Goal: Task Accomplishment & Management: Manage account settings

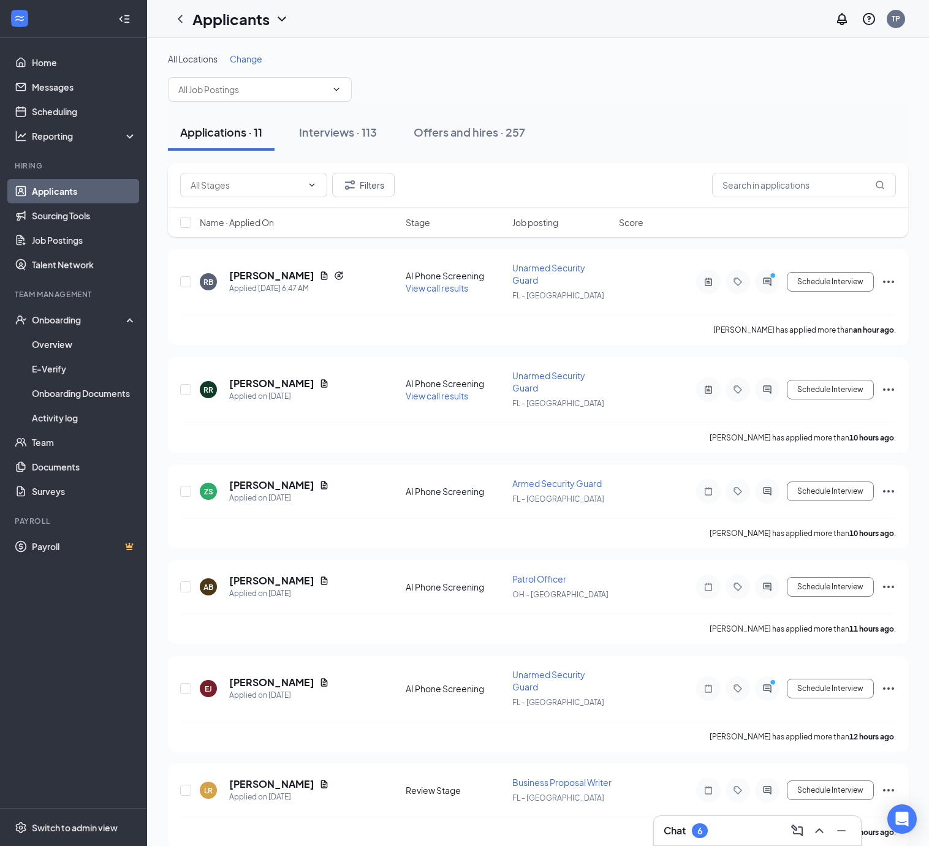
drag, startPoint x: 843, startPoint y: 94, endPoint x: 712, endPoint y: 5, distance: 159.3
click at [842, 91] on div "All Locations Change" at bounding box center [538, 77] width 740 height 49
click at [59, 186] on link "Applicants" at bounding box center [84, 191] width 105 height 25
click at [686, 827] on h3 "Chat" at bounding box center [675, 830] width 22 height 13
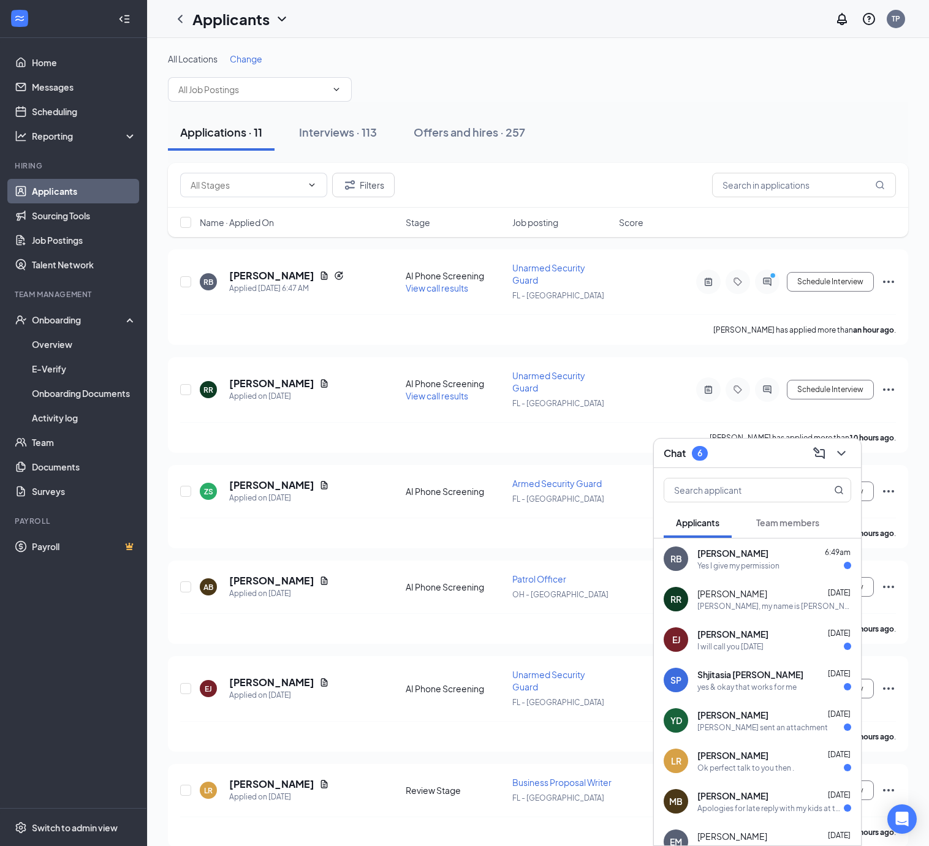
click at [737, 565] on div "Yes I give my permission" at bounding box center [738, 566] width 82 height 10
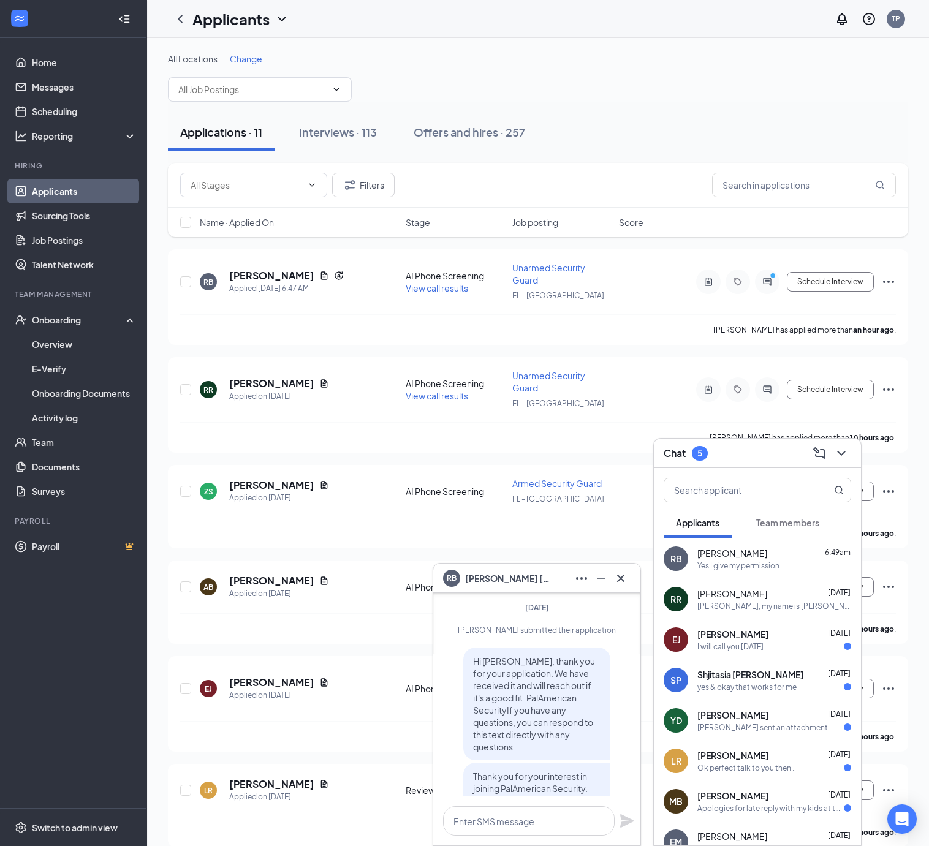
scroll to position [-245, 0]
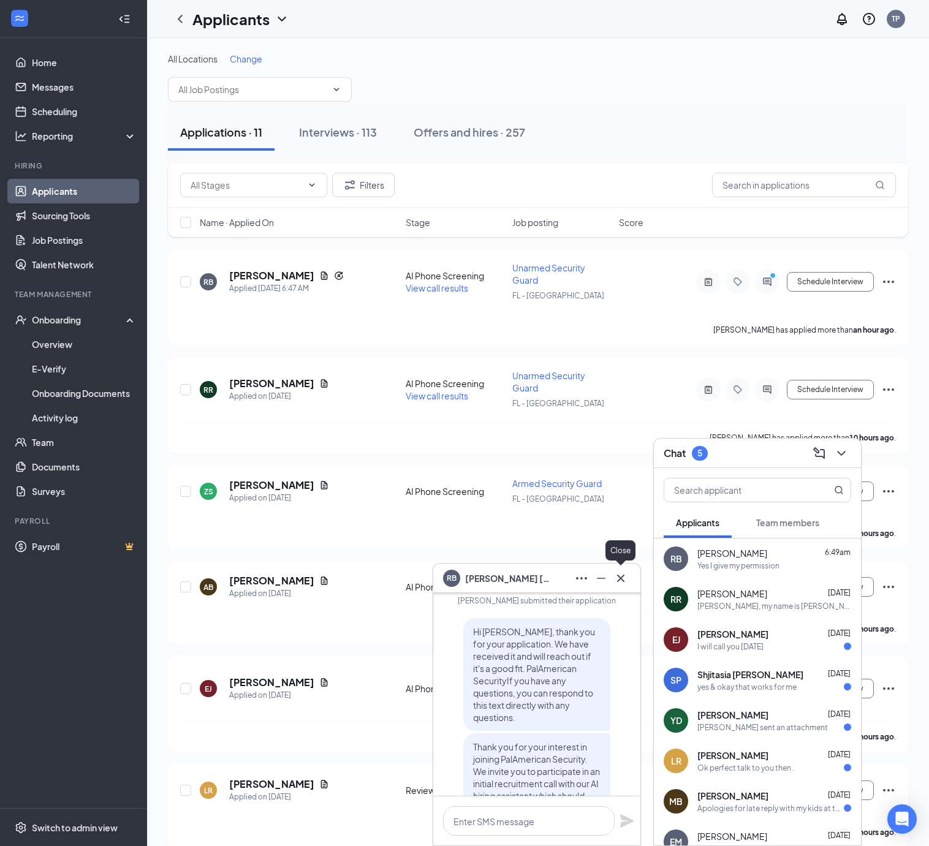
click at [629, 581] on button at bounding box center [621, 579] width 20 height 20
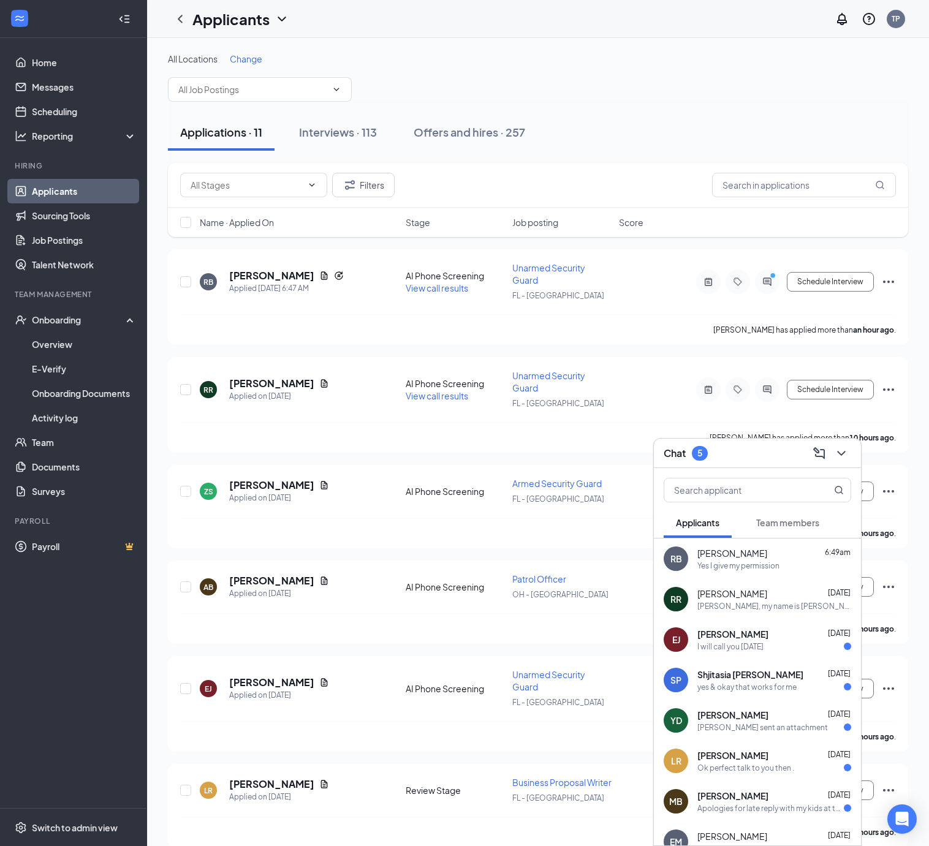
click at [750, 643] on div "I will call you [DATE]" at bounding box center [730, 647] width 66 height 10
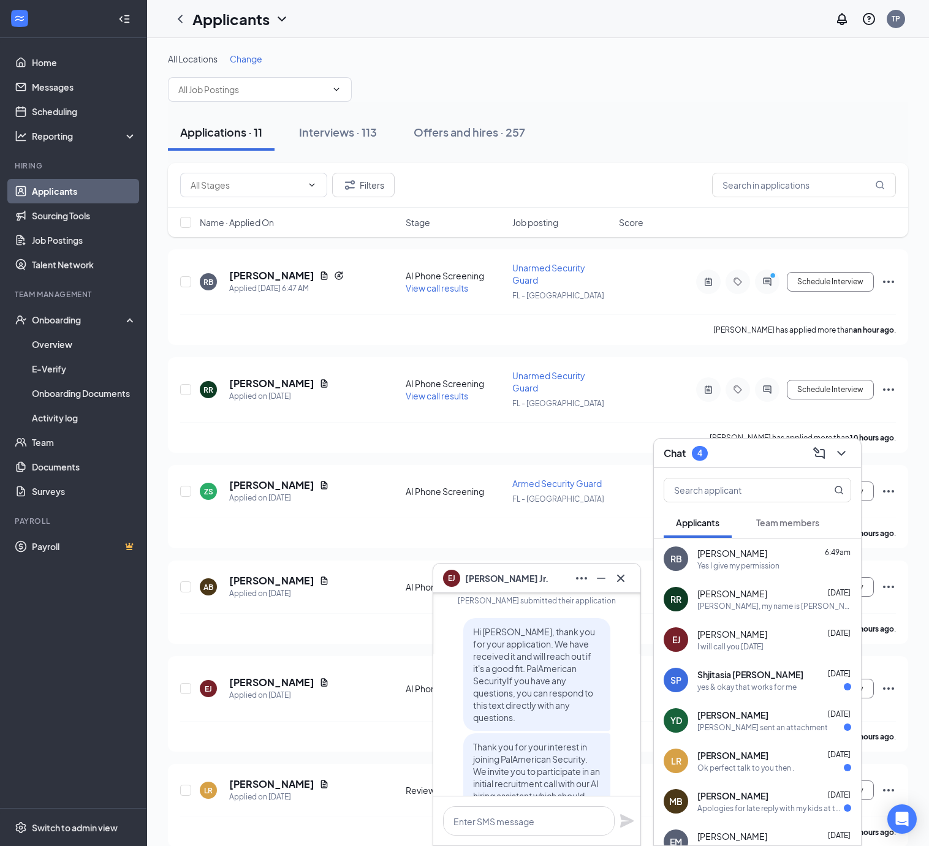
click at [630, 582] on div "[PERSON_NAME] [PERSON_NAME]" at bounding box center [536, 578] width 207 height 29
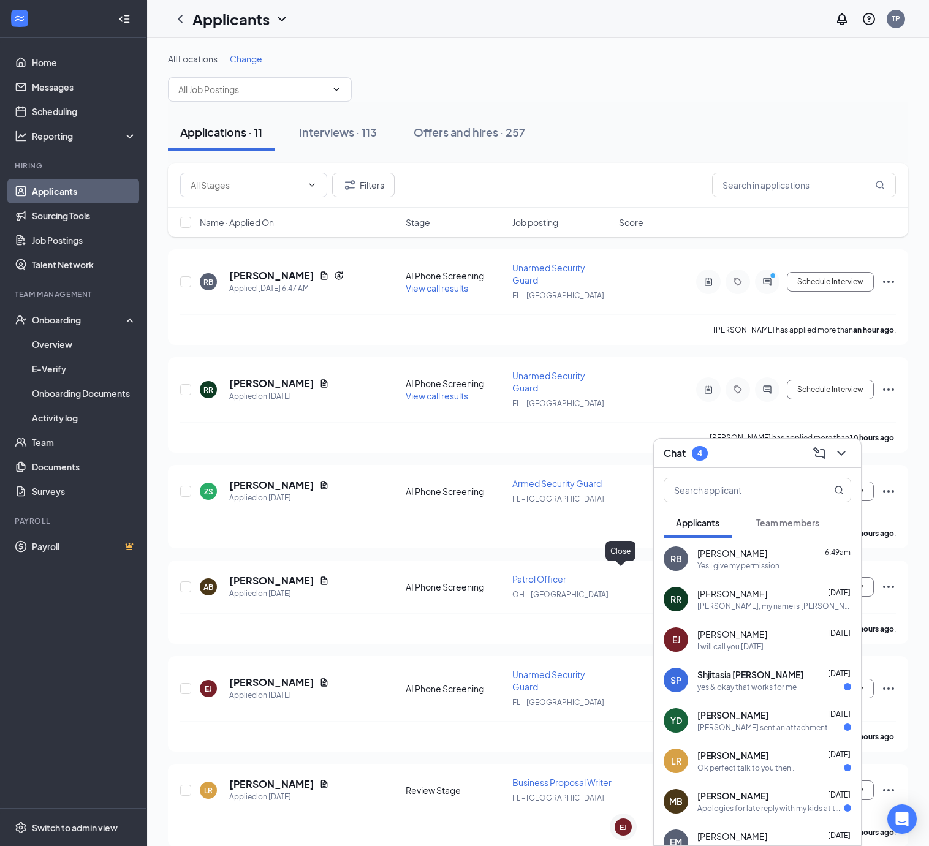
scroll to position [0, 0]
click at [761, 683] on div "yes & okay that works for me" at bounding box center [746, 687] width 99 height 10
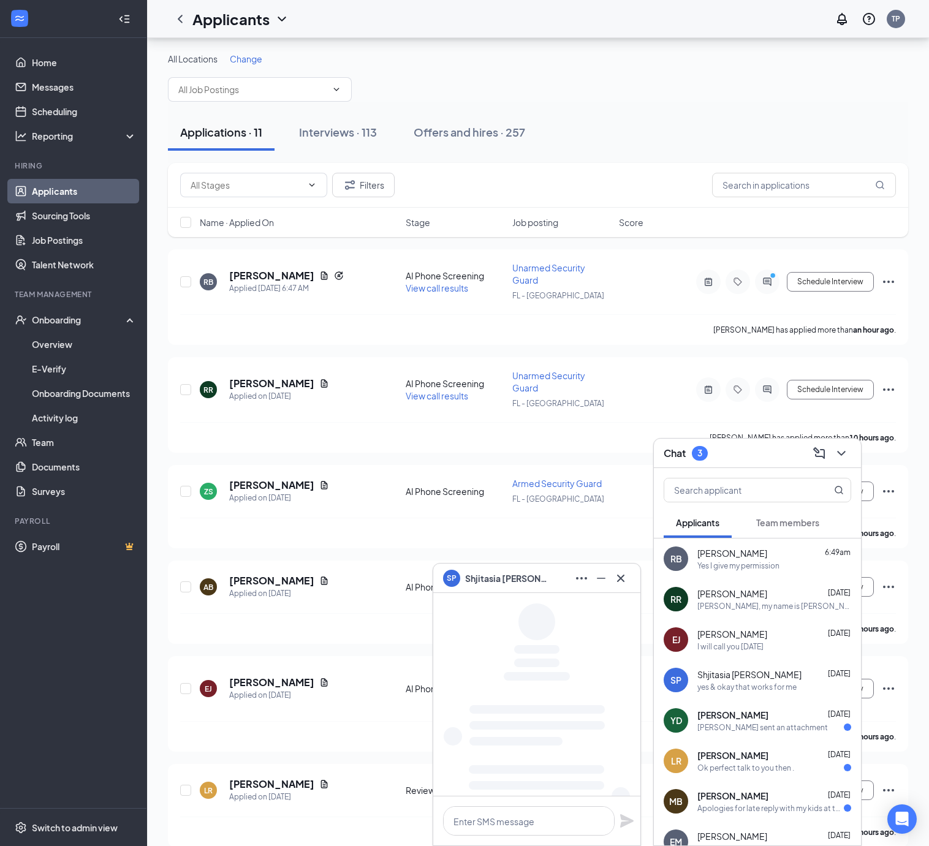
scroll to position [327, 0]
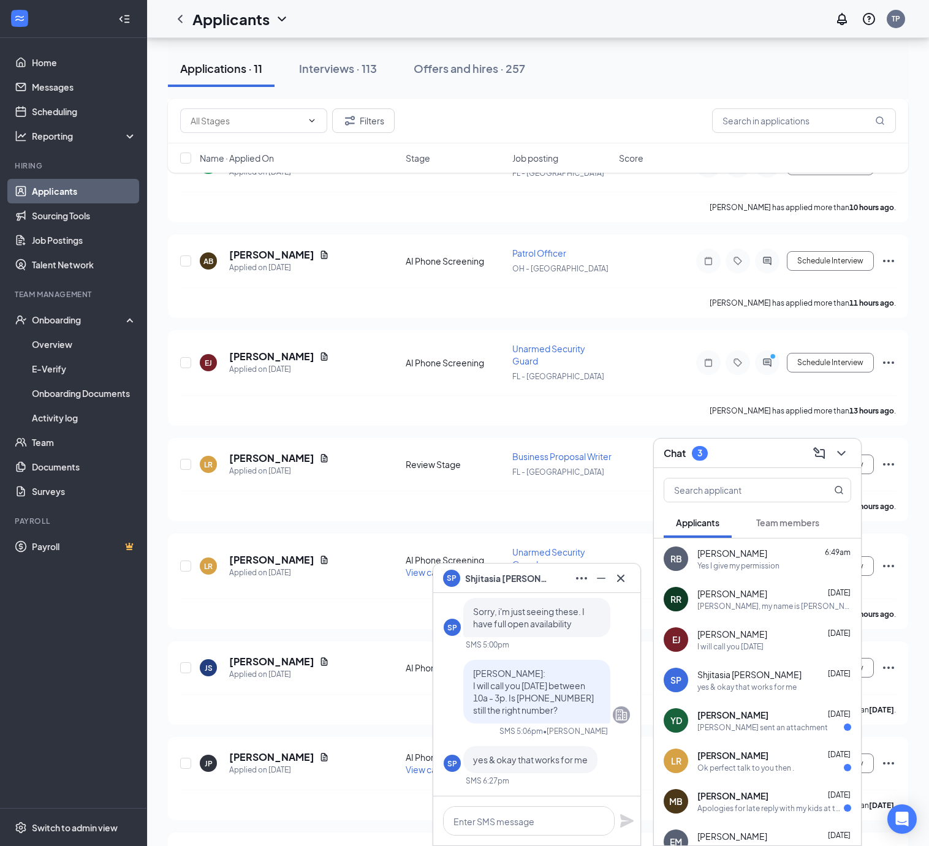
drag, startPoint x: 631, startPoint y: 580, endPoint x: 777, endPoint y: 696, distance: 187.1
click at [632, 582] on div "SP Shjitasia [PERSON_NAME]" at bounding box center [536, 578] width 207 height 29
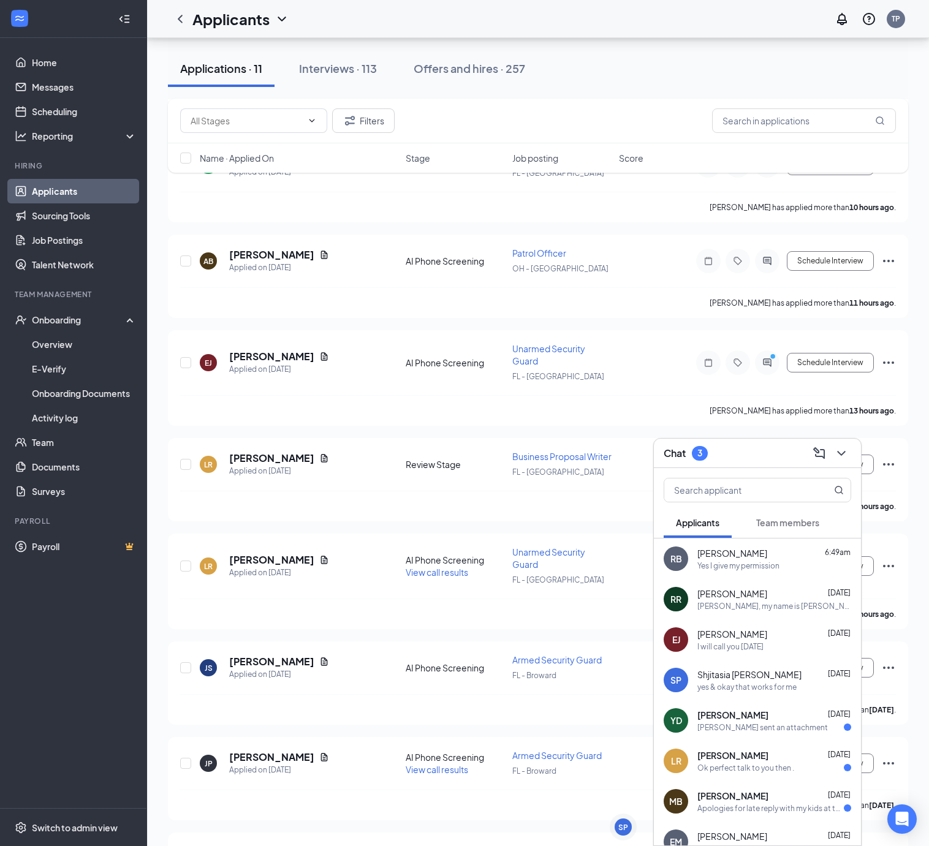
click at [771, 727] on div "[PERSON_NAME] sent an attachment" at bounding box center [762, 728] width 131 height 10
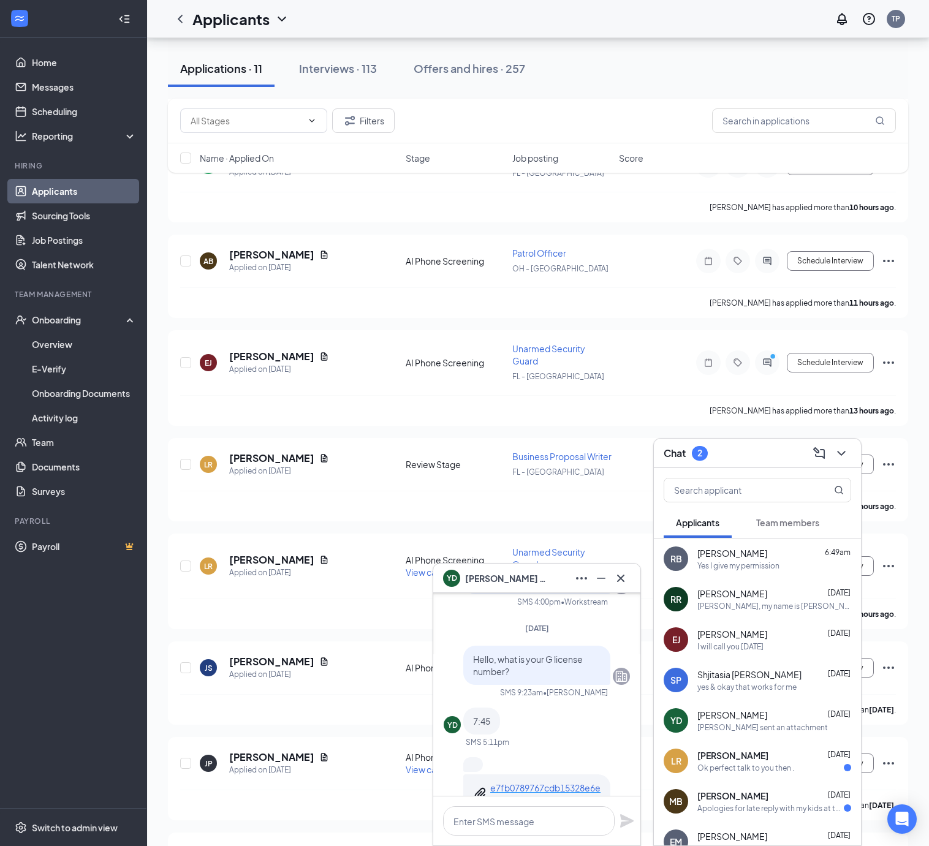
scroll to position [0, 0]
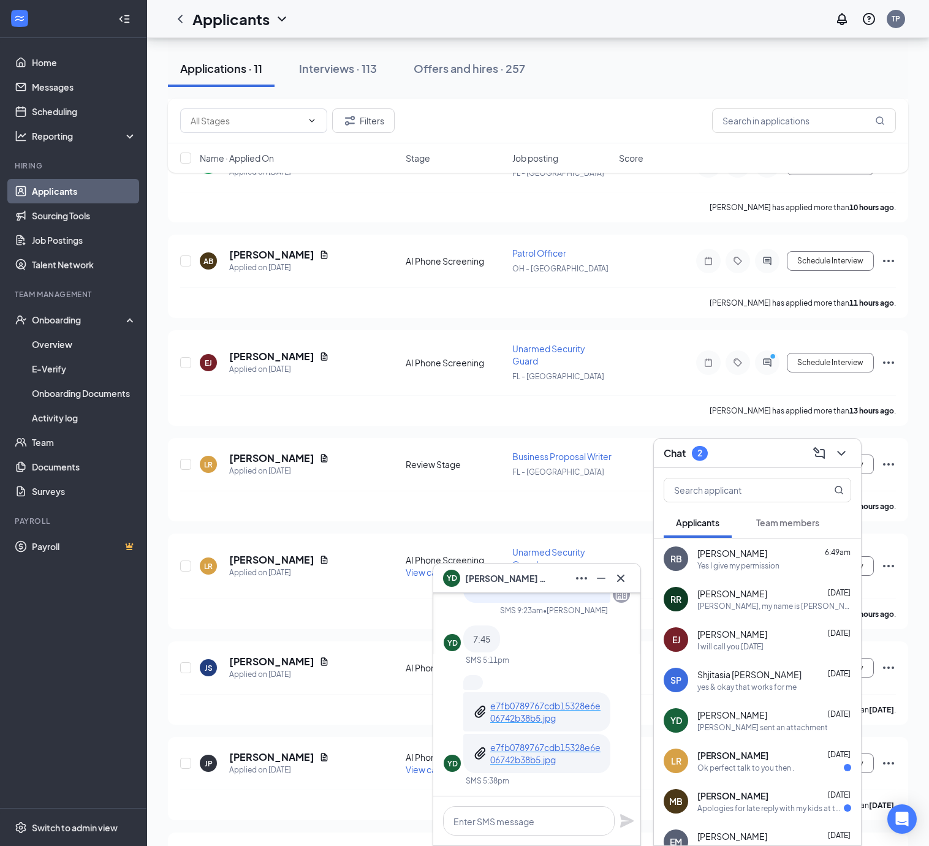
click at [555, 718] on p "e7fb0789767cdb15328e6e06742b38b5.jpg" at bounding box center [545, 712] width 110 height 25
click at [521, 769] on div "e7fb0789767cdb15328e6e06742b38b5.jpg" at bounding box center [536, 753] width 147 height 39
click at [526, 760] on p "e7fb0789767cdb15328e6e06742b38b5.jpg" at bounding box center [545, 754] width 110 height 25
drag, startPoint x: 754, startPoint y: 759, endPoint x: 754, endPoint y: 770, distance: 11.6
click at [754, 760] on div "[PERSON_NAME] [DATE]" at bounding box center [774, 756] width 154 height 12
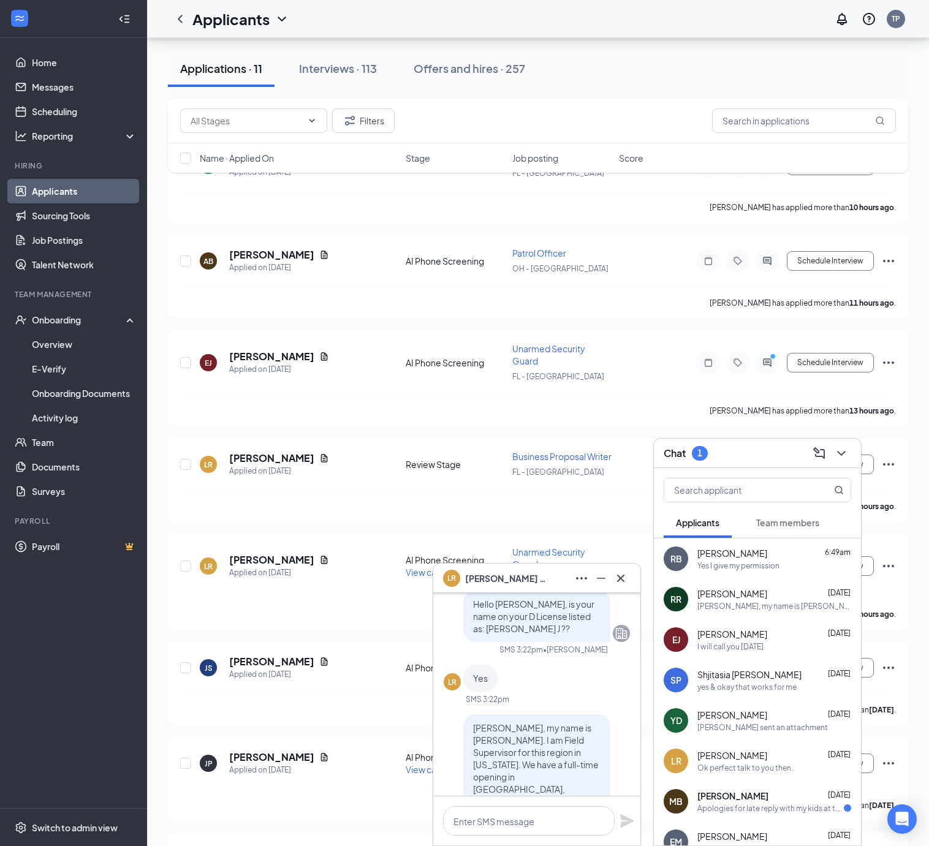
scroll to position [-327, 0]
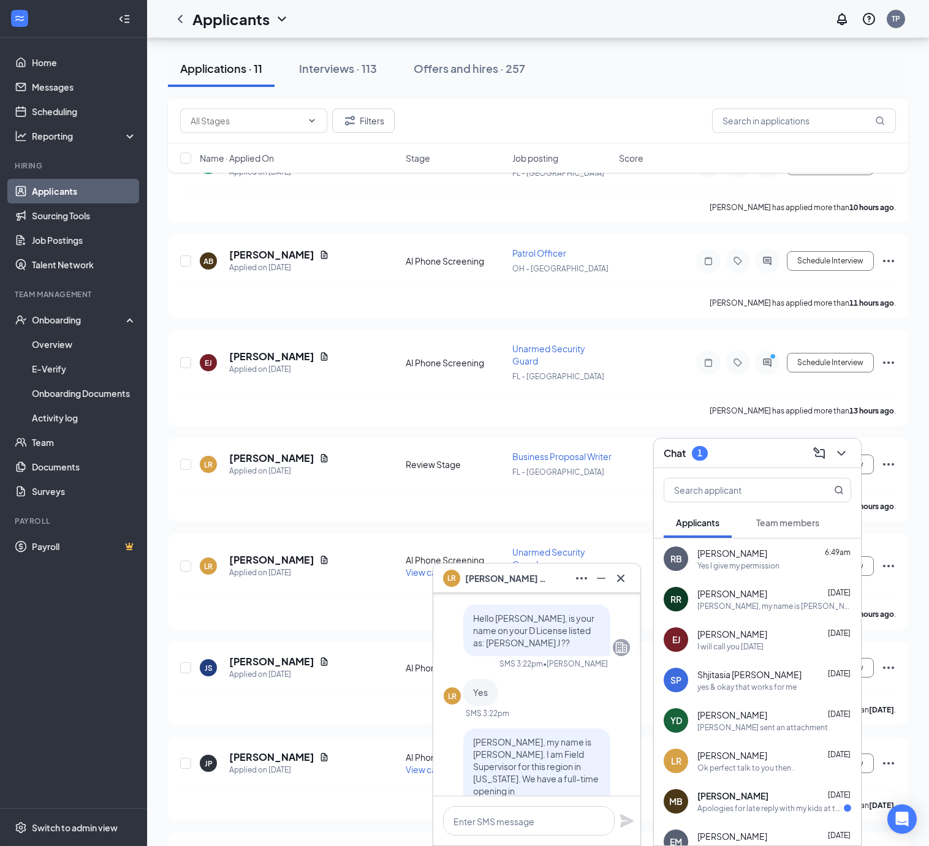
click at [501, 579] on span "[PERSON_NAME]" at bounding box center [508, 578] width 86 height 13
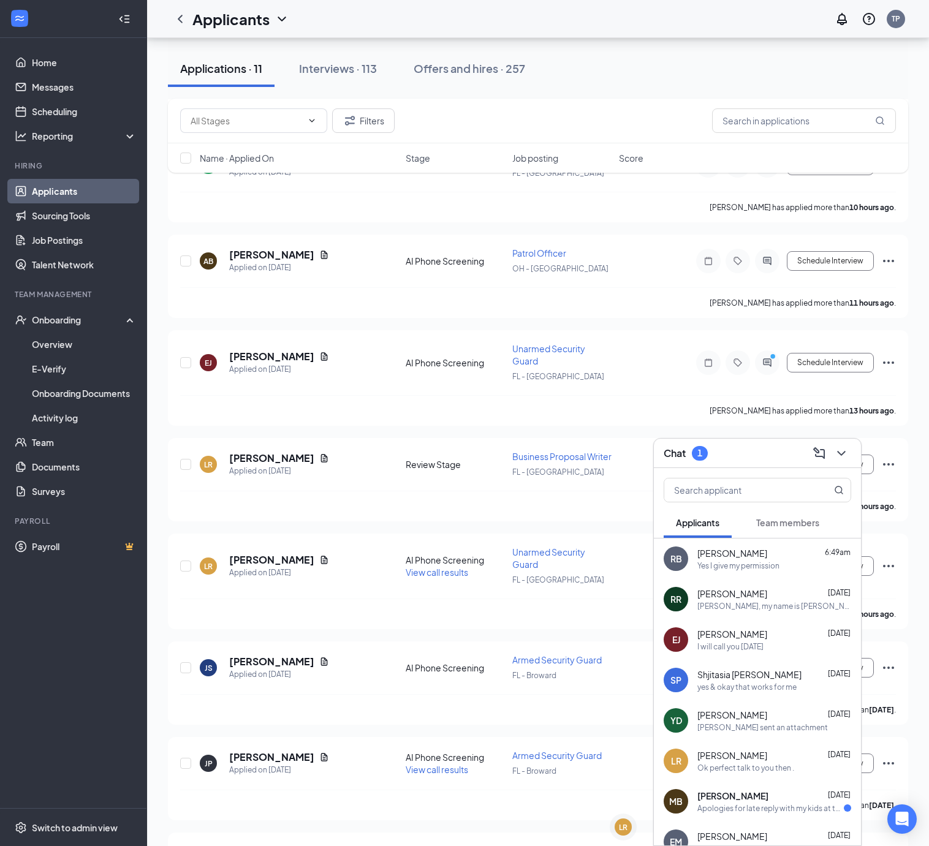
scroll to position [0, 0]
click at [621, 832] on div "LR" at bounding box center [623, 827] width 9 height 10
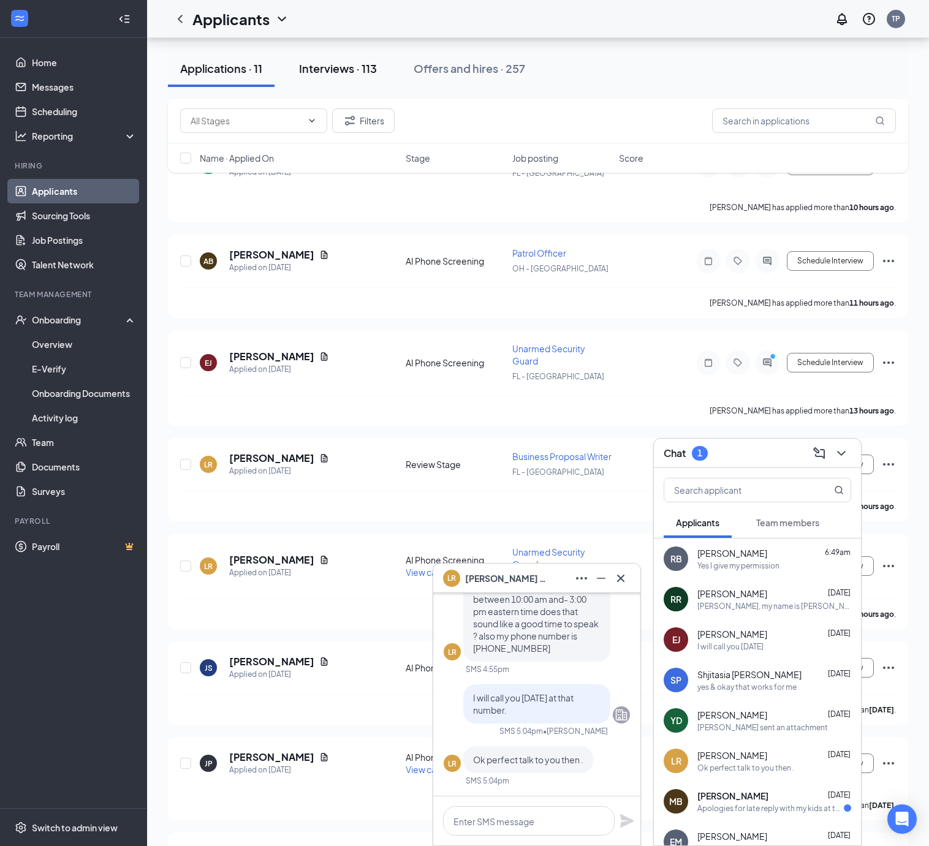
click at [354, 69] on div "Interviews · 113" at bounding box center [338, 68] width 78 height 15
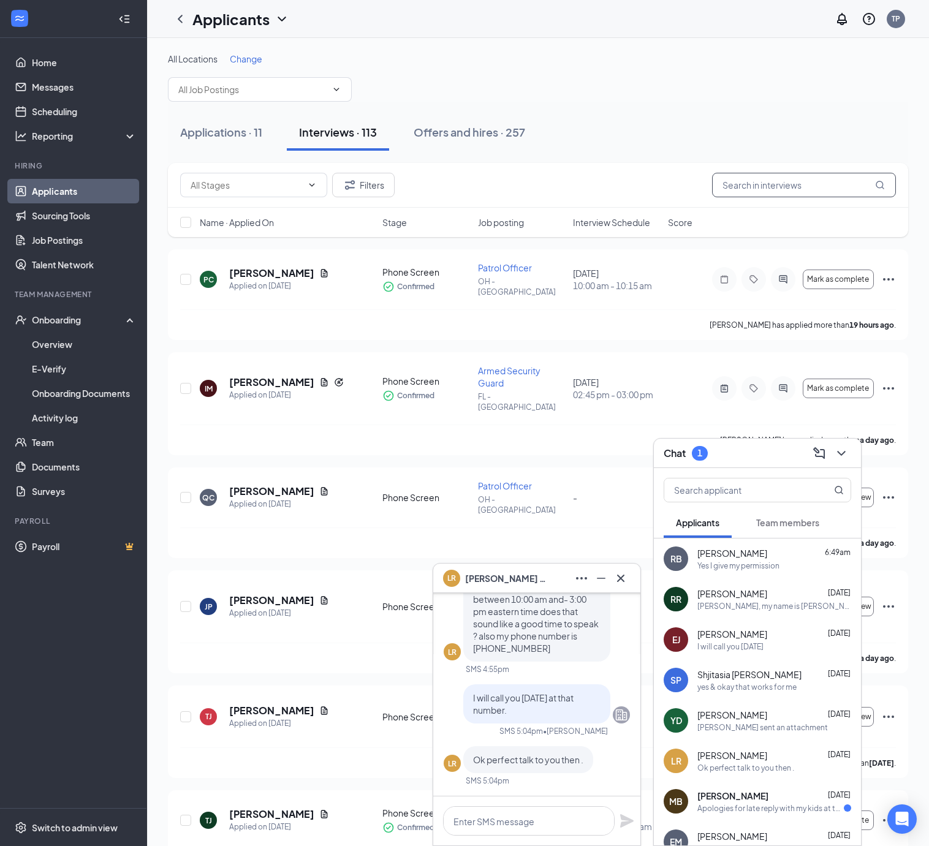
click at [804, 194] on input "text" at bounding box center [804, 185] width 184 height 25
type input "Rose"
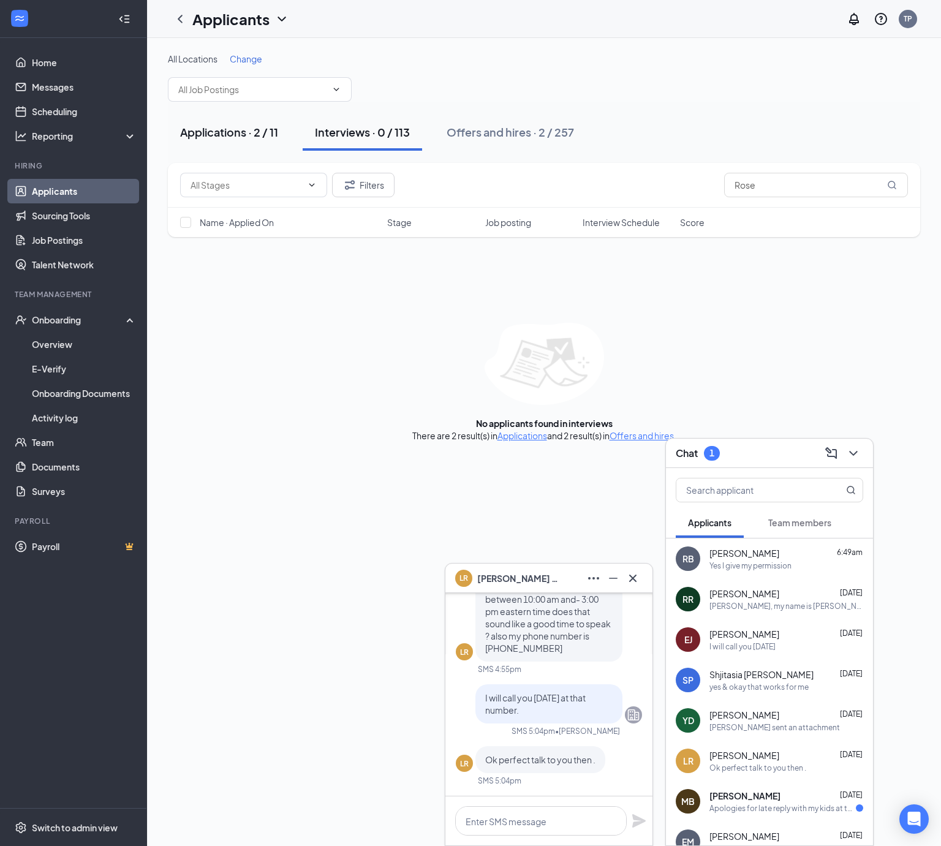
click at [229, 133] on div "Applications · 2 / 11" at bounding box center [229, 131] width 98 height 15
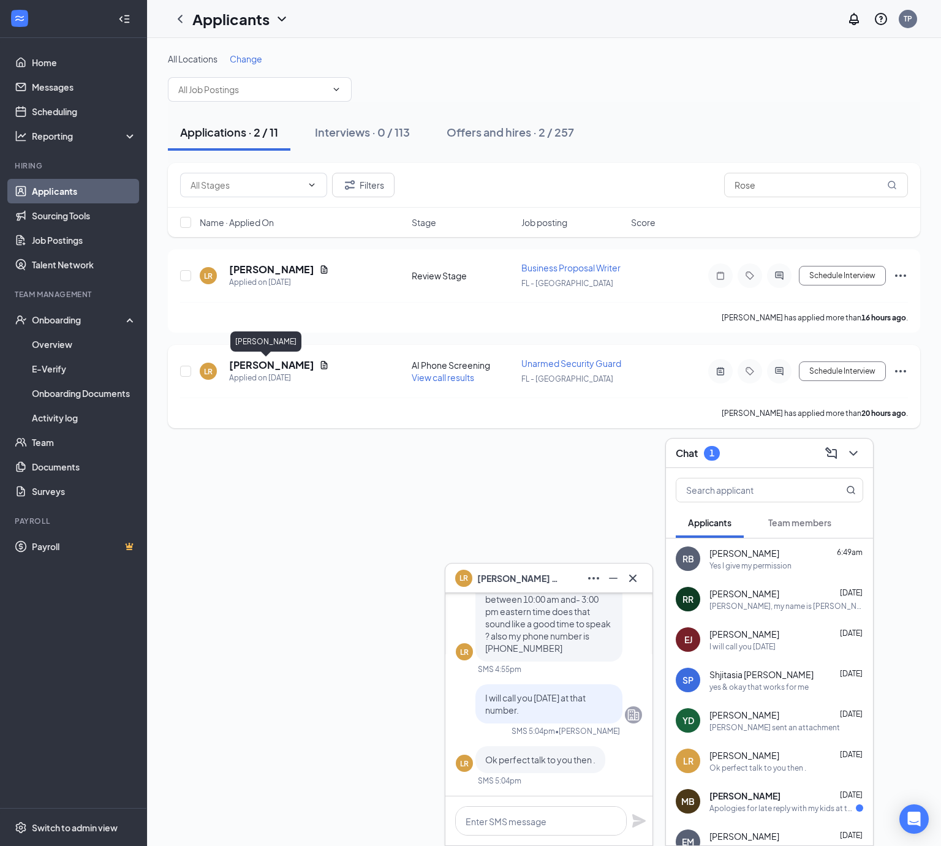
click at [253, 368] on h5 "[PERSON_NAME]" at bounding box center [271, 365] width 85 height 13
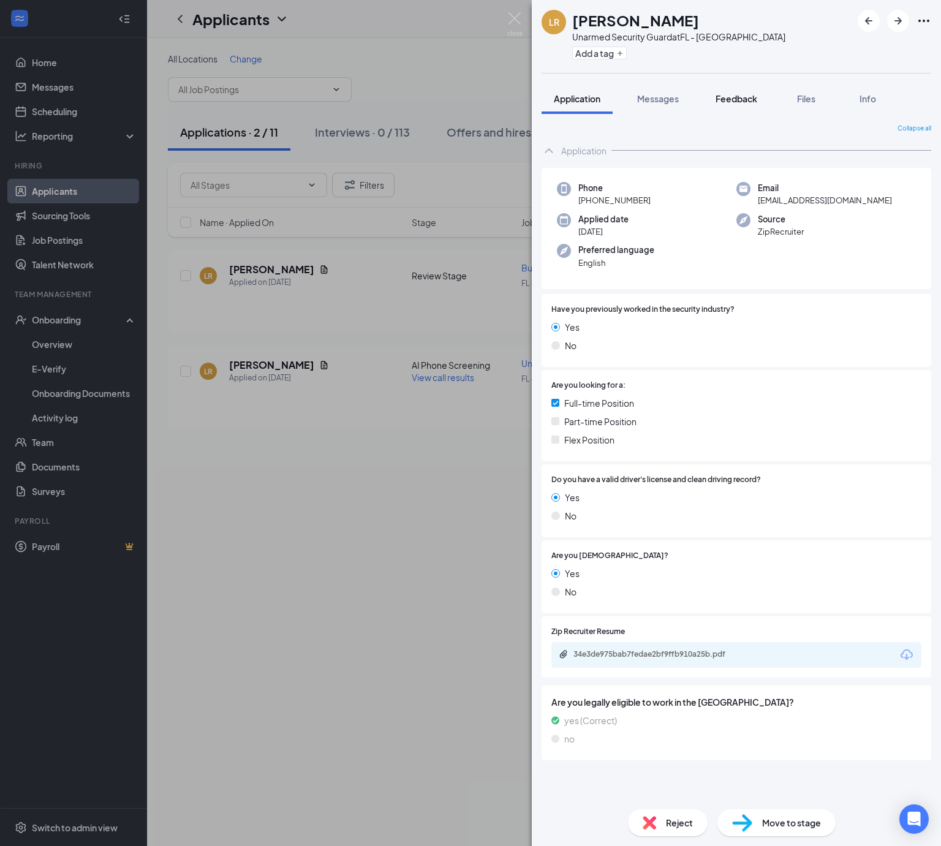
click at [744, 107] on button "Feedback" at bounding box center [737, 98] width 66 height 31
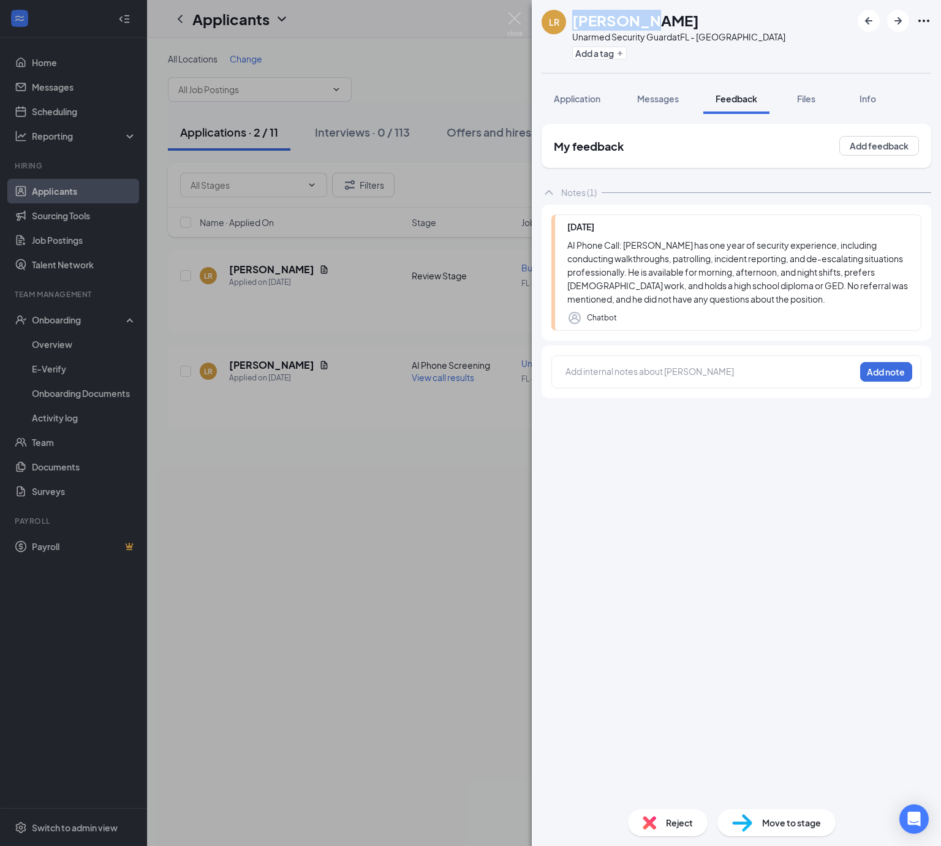
drag, startPoint x: 650, startPoint y: 20, endPoint x: 572, endPoint y: 12, distance: 78.9
click at [572, 12] on div "[PERSON_NAME]" at bounding box center [678, 20] width 213 height 21
copy h1 "[PERSON_NAME]"
click at [659, 101] on span "Messages" at bounding box center [658, 98] width 42 height 11
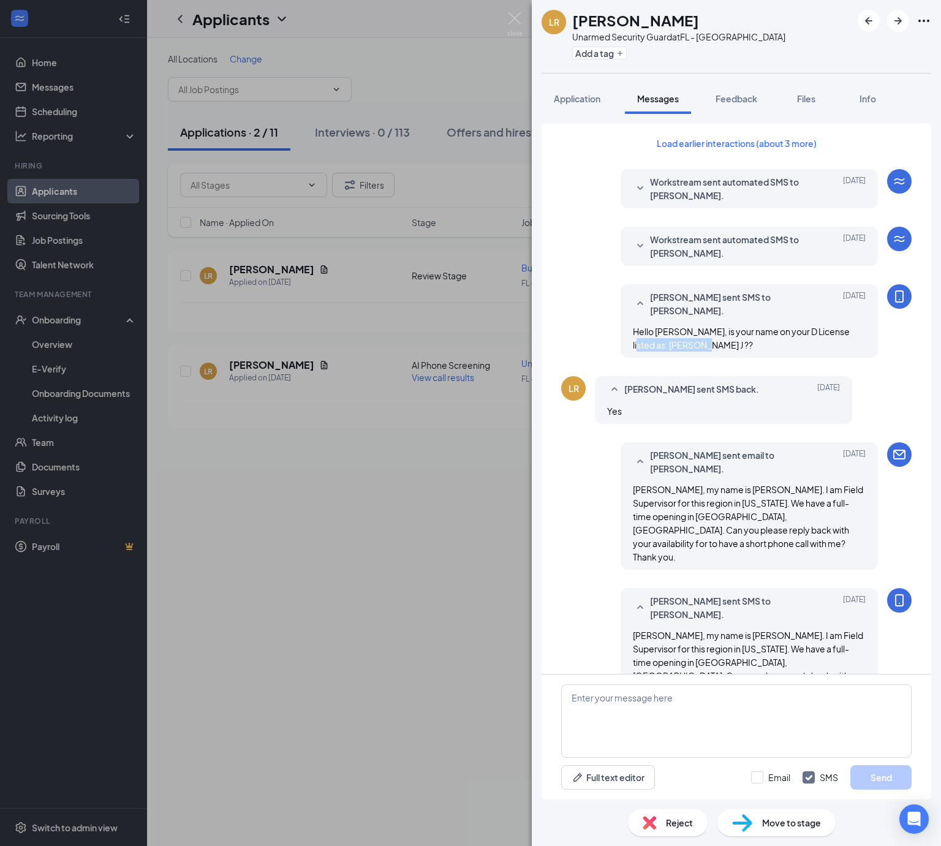
drag, startPoint x: 697, startPoint y: 333, endPoint x: 609, endPoint y: 337, distance: 88.3
click at [621, 337] on div "[PERSON_NAME] sent SMS to [PERSON_NAME]. [DATE] Hello [PERSON_NAME], is your na…" at bounding box center [749, 321] width 257 height 74
copy span "[PERSON_NAME] J"
click at [731, 101] on span "Feedback" at bounding box center [737, 98] width 42 height 11
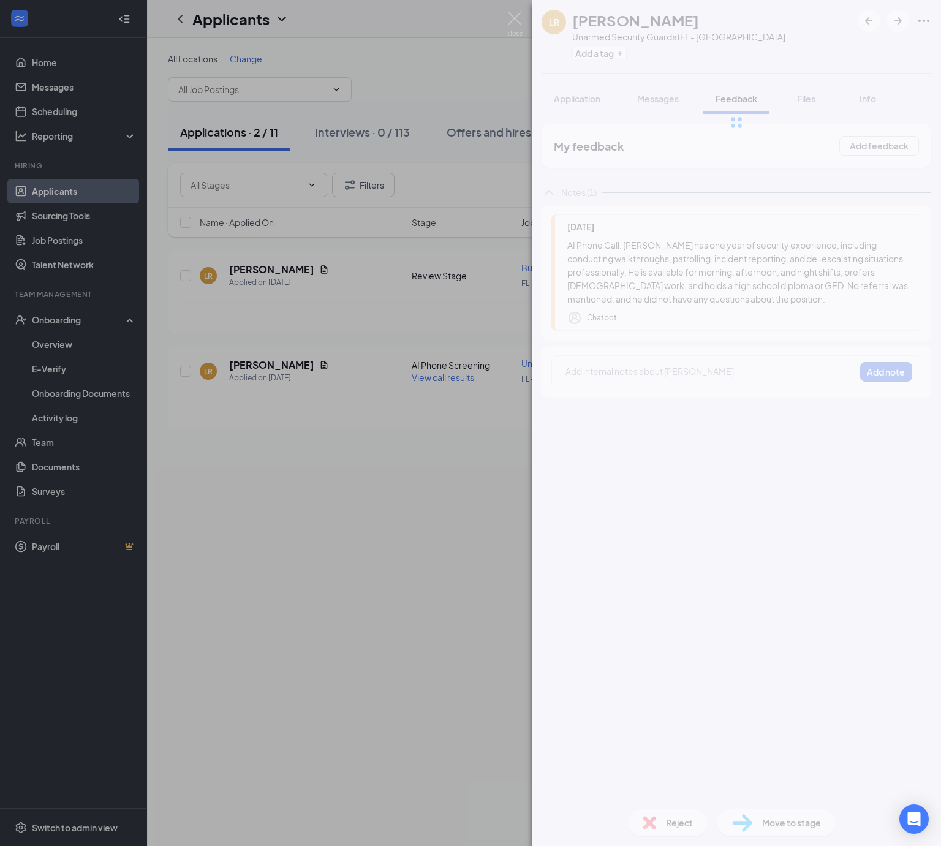
click at [674, 355] on div "Add internal notes about [PERSON_NAME] Add note" at bounding box center [737, 371] width 370 height 33
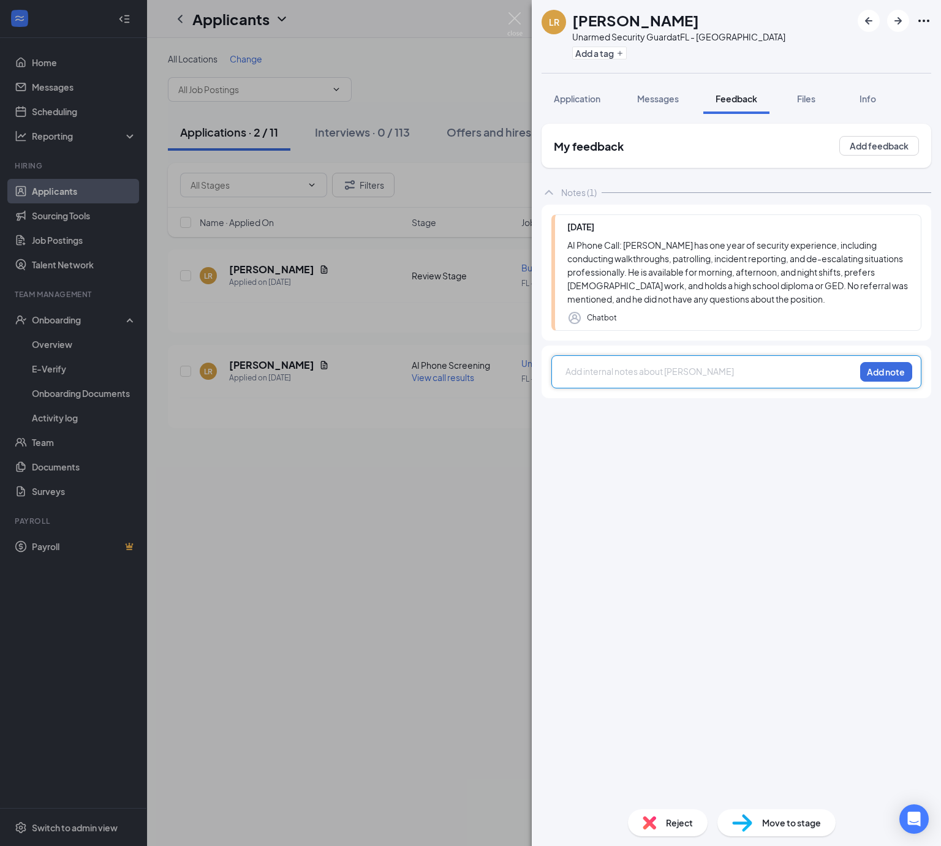
click at [674, 368] on div at bounding box center [710, 371] width 289 height 13
paste div
click at [613, 371] on span "D 352739407/28/2027" at bounding box center [610, 371] width 88 height 11
click at [895, 363] on button "Add note" at bounding box center [886, 372] width 52 height 20
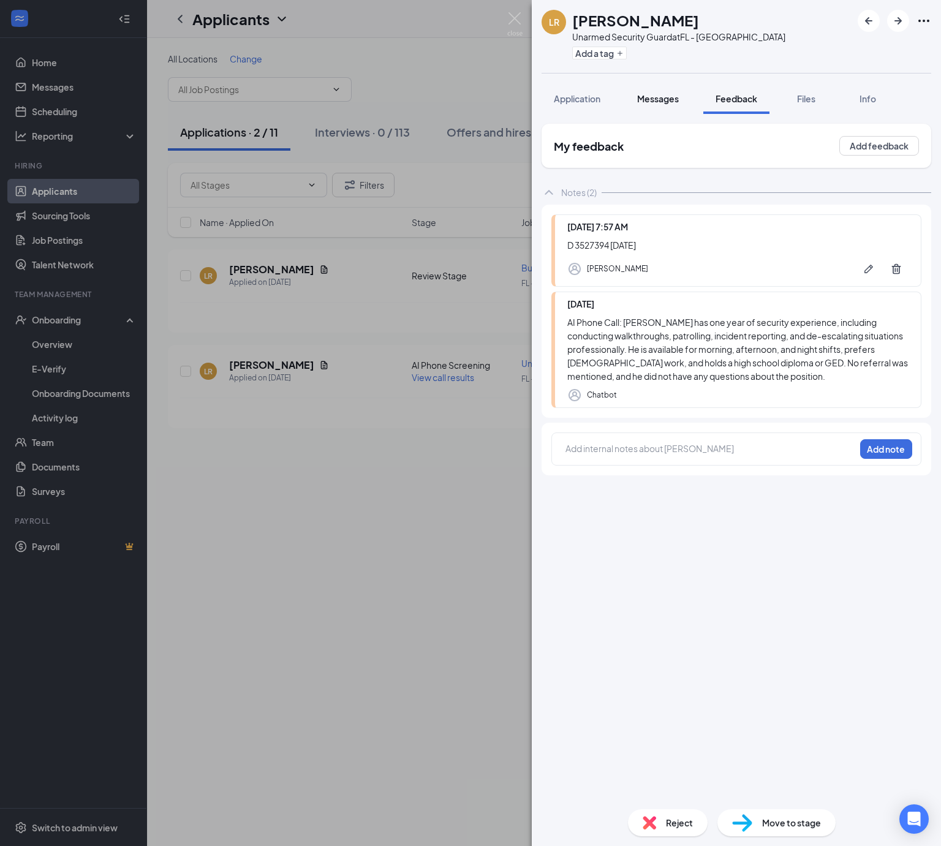
click at [655, 101] on span "Messages" at bounding box center [658, 98] width 42 height 11
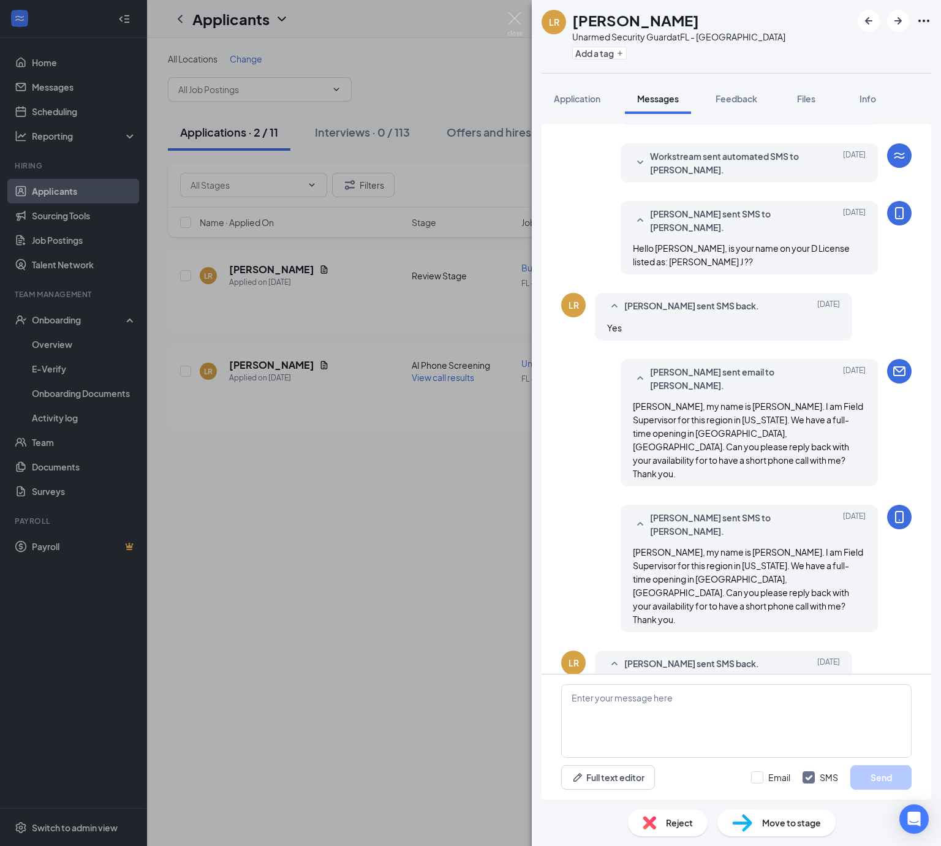
scroll to position [349, 0]
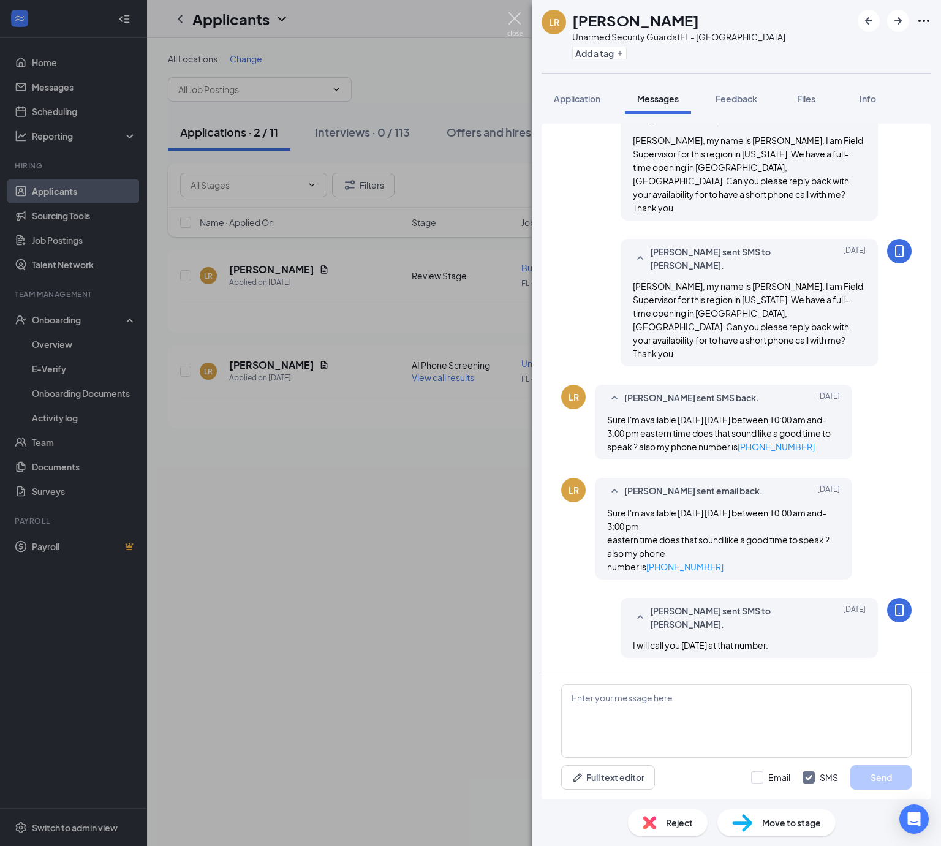
click at [515, 21] on img at bounding box center [514, 24] width 15 height 24
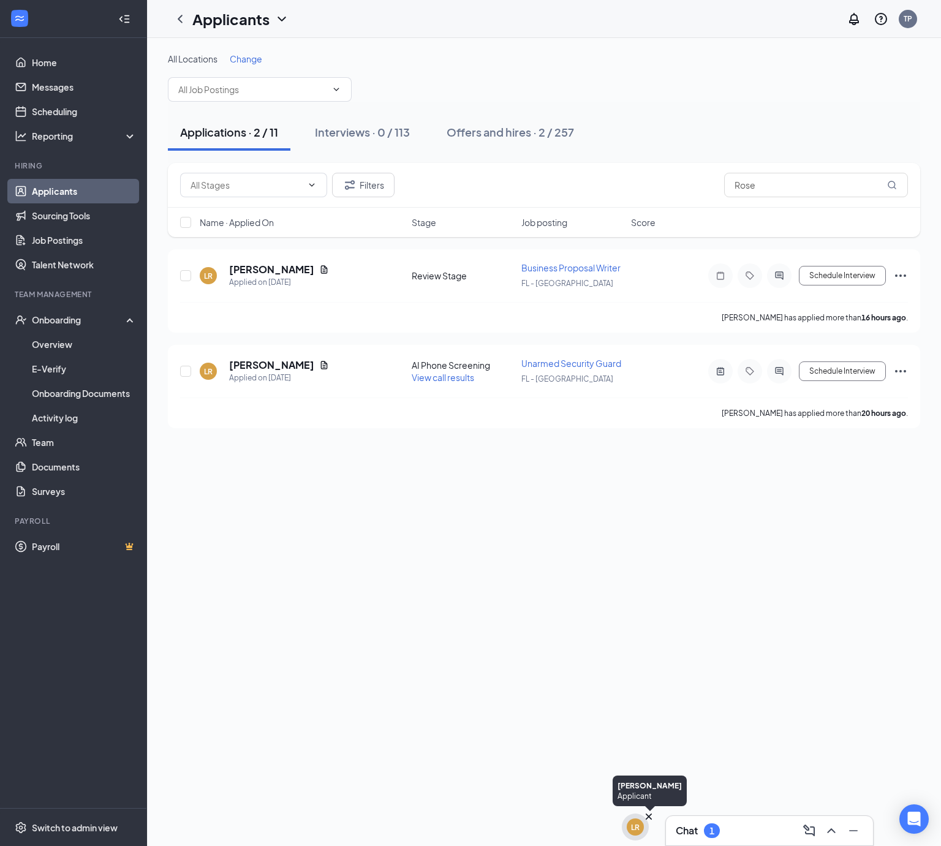
click at [650, 818] on icon "Cross" at bounding box center [649, 817] width 6 height 6
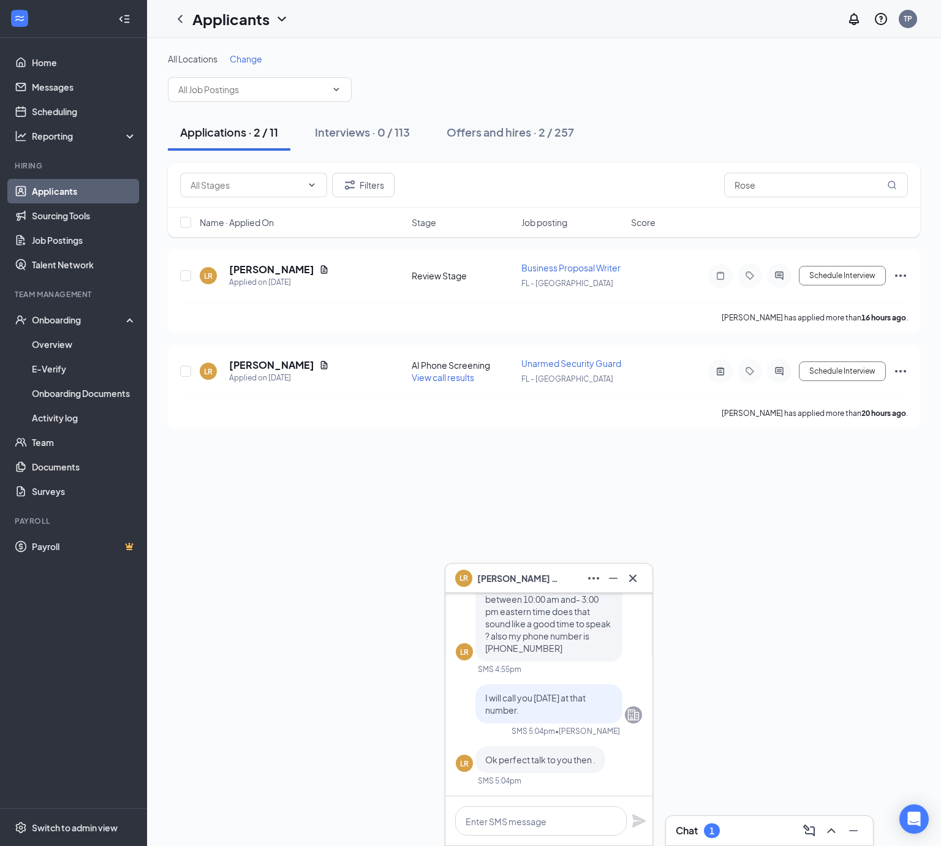
click at [719, 836] on div "1" at bounding box center [712, 831] width 16 height 15
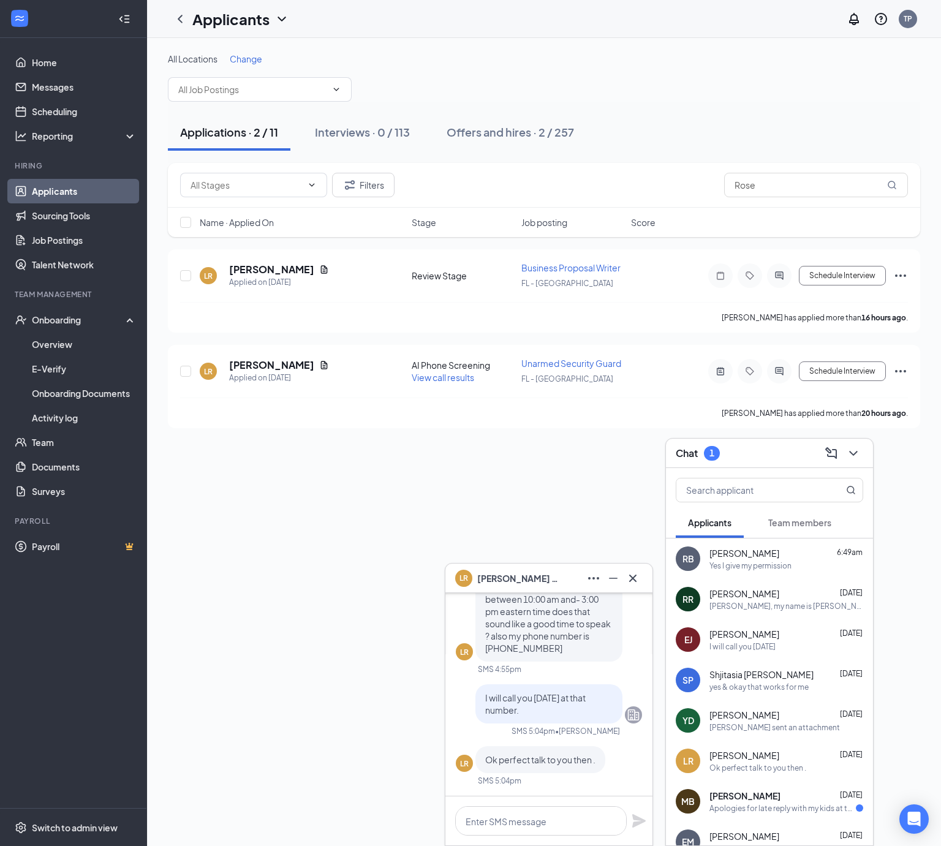
click at [789, 808] on div "Apologies for late reply with my kids at the moment. Availability is [DATE] and…" at bounding box center [783, 808] width 146 height 10
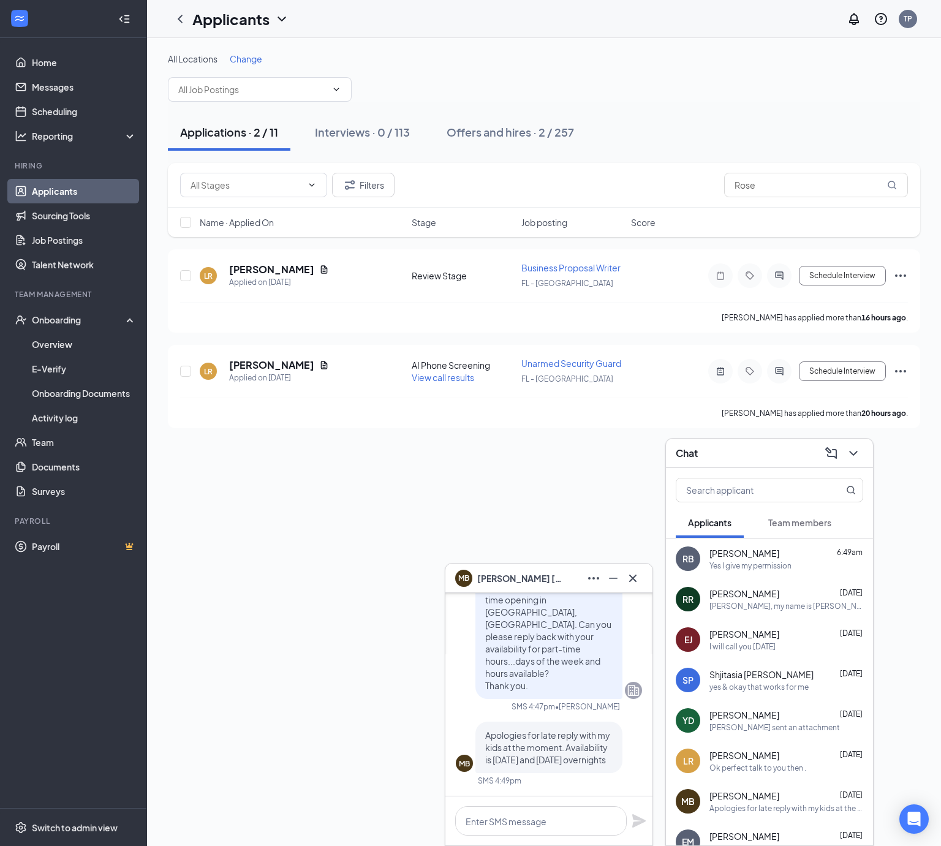
scroll to position [1, 0]
click at [369, 697] on div "All Locations Change Applications · 2 / 11 Interviews · 0 / 113 Offers and hire…" at bounding box center [544, 442] width 794 height 808
drag, startPoint x: 644, startPoint y: 584, endPoint x: 675, endPoint y: 565, distance: 36.6
click at [645, 582] on div "MB [PERSON_NAME]" at bounding box center [549, 578] width 207 height 29
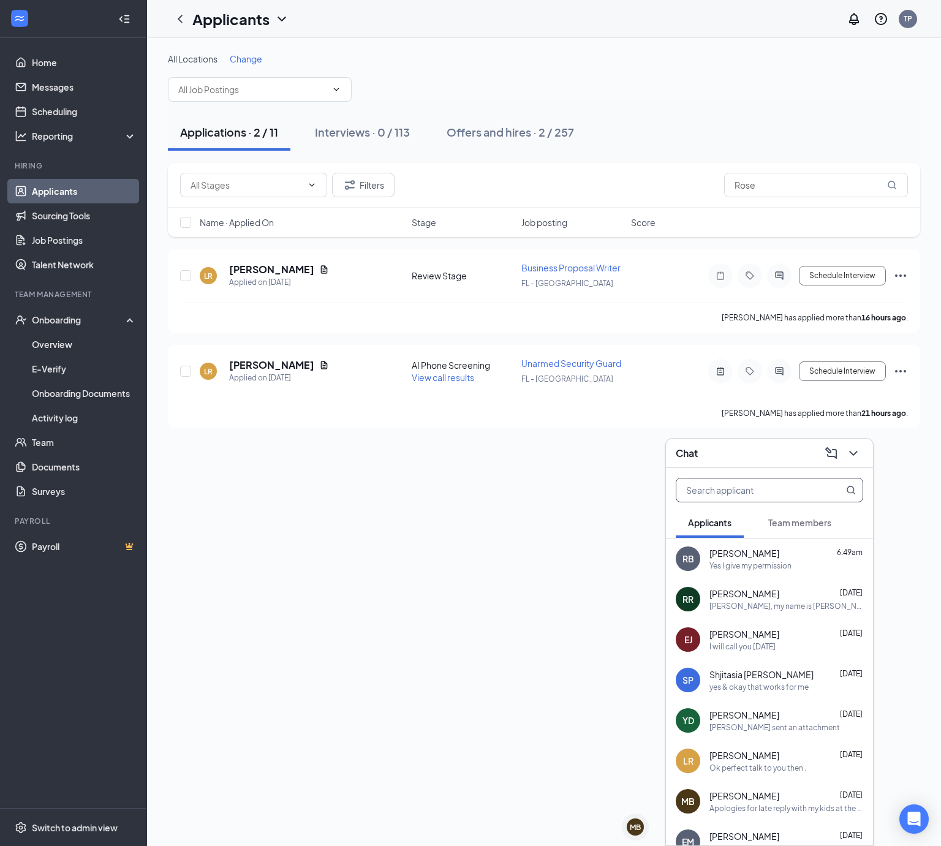
scroll to position [0, 0]
click at [864, 455] on div "Chat" at bounding box center [769, 453] width 207 height 29
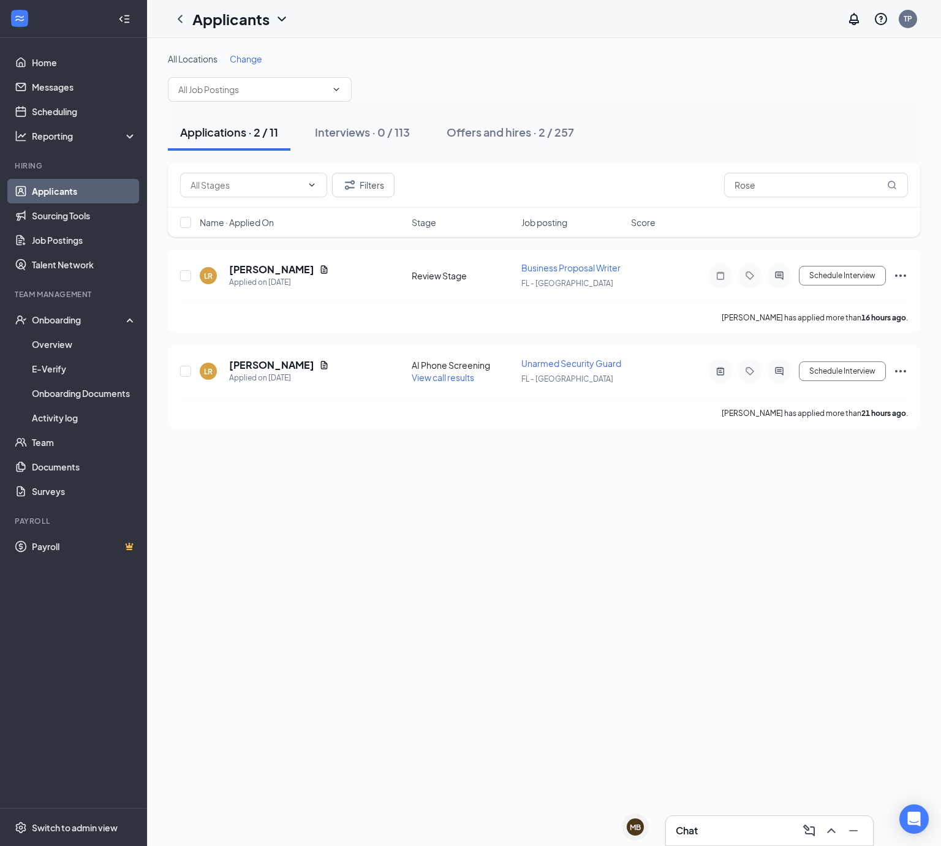
click at [66, 188] on link "Applicants" at bounding box center [84, 191] width 105 height 25
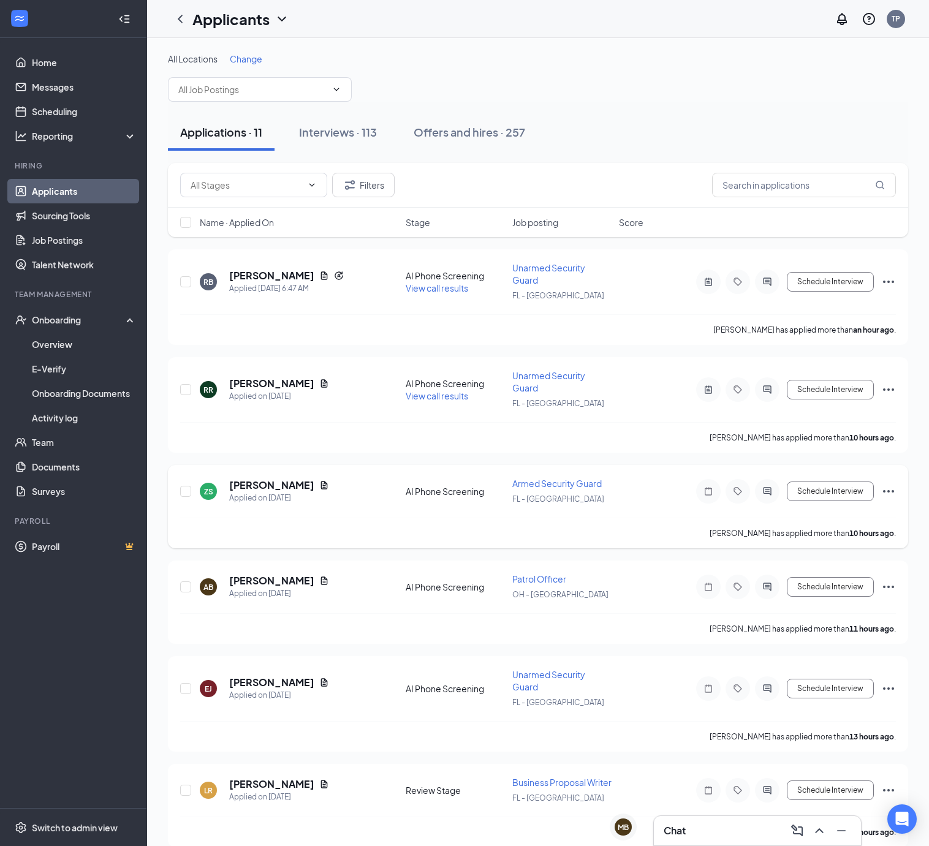
click at [587, 483] on span "Armed Security Guard" at bounding box center [556, 483] width 89 height 11
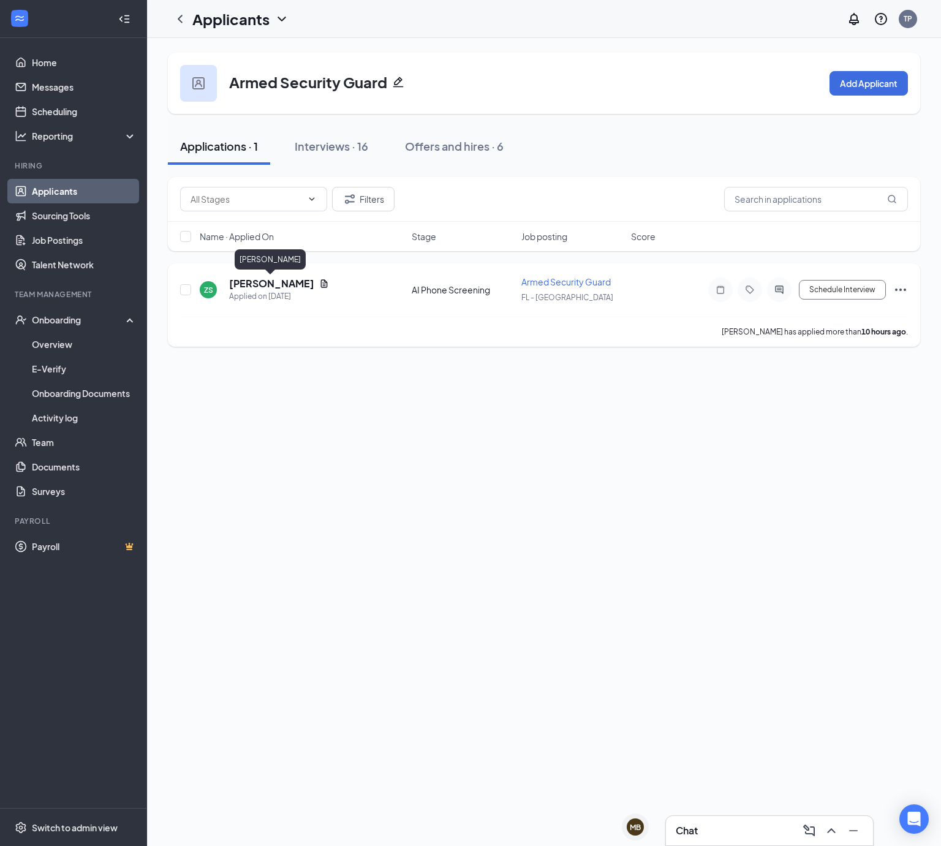
click at [286, 286] on h5 "[PERSON_NAME]" at bounding box center [271, 283] width 85 height 13
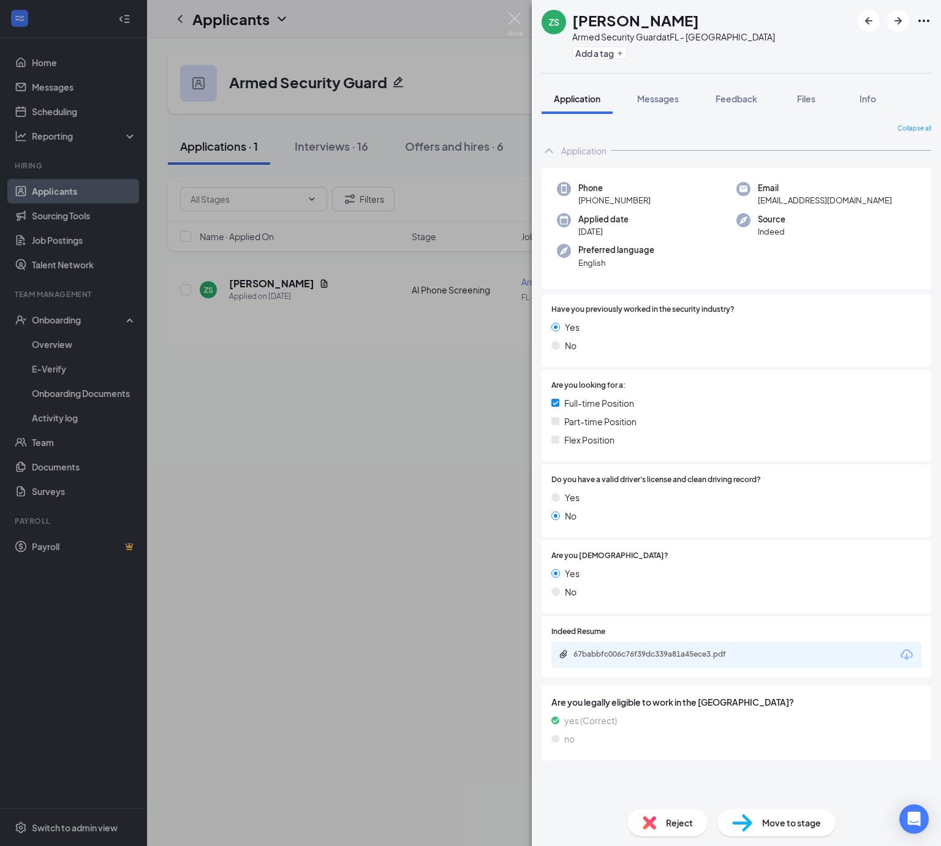
drag, startPoint x: 691, startPoint y: 23, endPoint x: 576, endPoint y: 23, distance: 115.2
click at [576, 23] on div "[PERSON_NAME]" at bounding box center [673, 20] width 203 height 21
copy h1 "[PERSON_NAME]"
click at [623, 660] on div "67babbfc006c76f39dc339a81a45ece3.pdf" at bounding box center [658, 656] width 199 height 12
click at [663, 106] on button "Messages" at bounding box center [658, 98] width 66 height 31
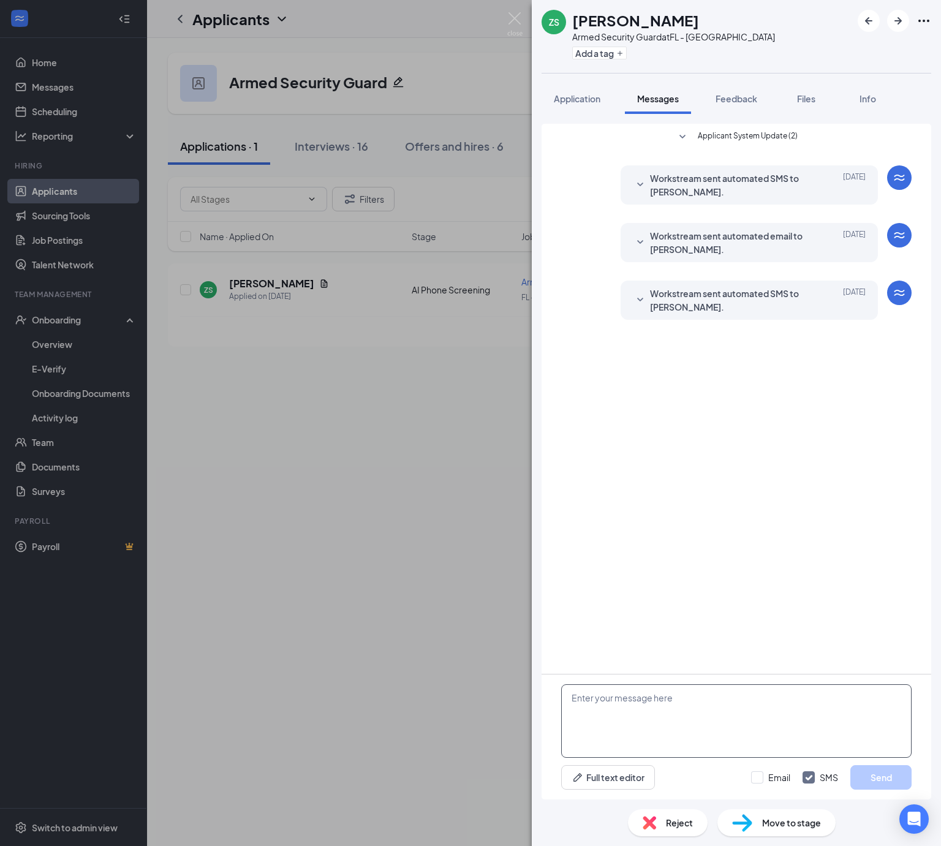
click at [590, 713] on textarea at bounding box center [736, 722] width 351 height 74
type textarea "Hello [PERSON_NAME], do you have a D and G License? If so, what is your G Licen…"
click at [883, 775] on button "Send" at bounding box center [881, 777] width 61 height 25
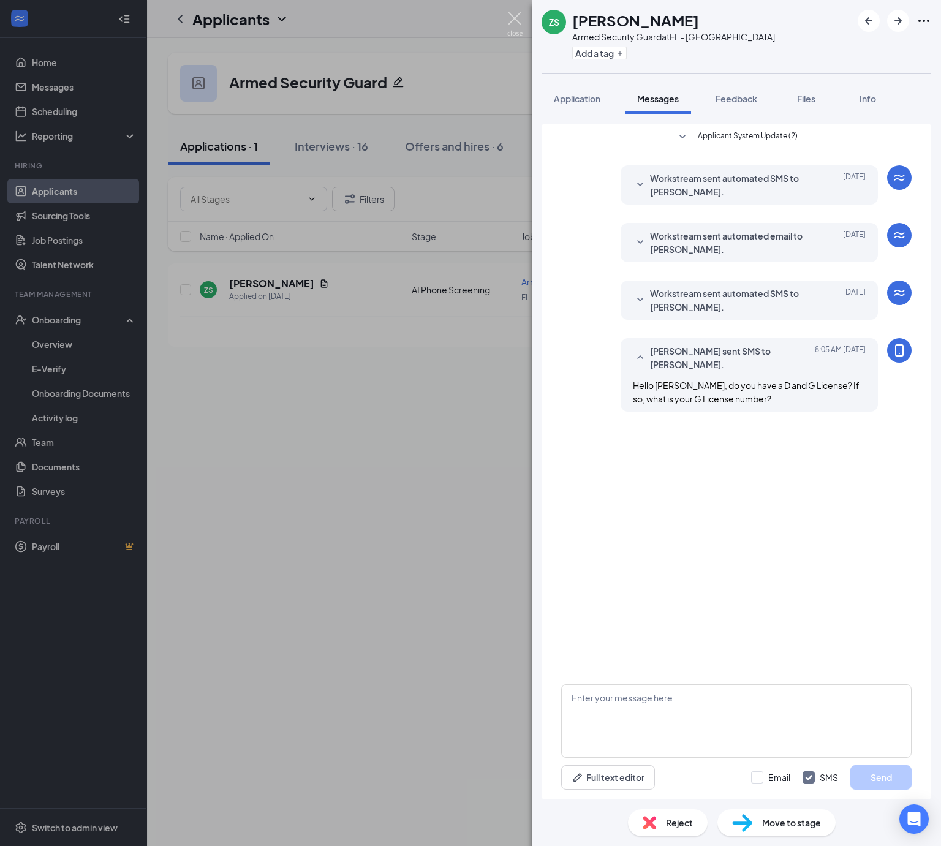
click at [518, 13] on img at bounding box center [514, 24] width 15 height 24
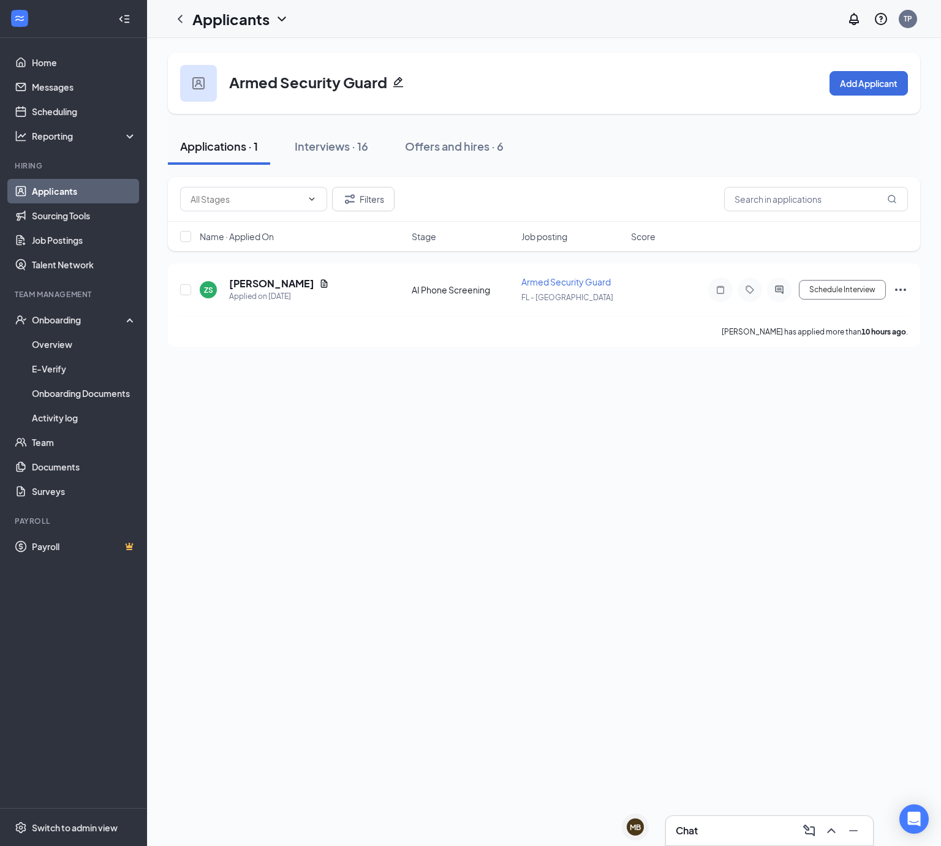
click at [201, 148] on div "Applications · 1" at bounding box center [219, 146] width 78 height 15
click at [184, 15] on icon "ChevronLeft" at bounding box center [180, 19] width 15 height 15
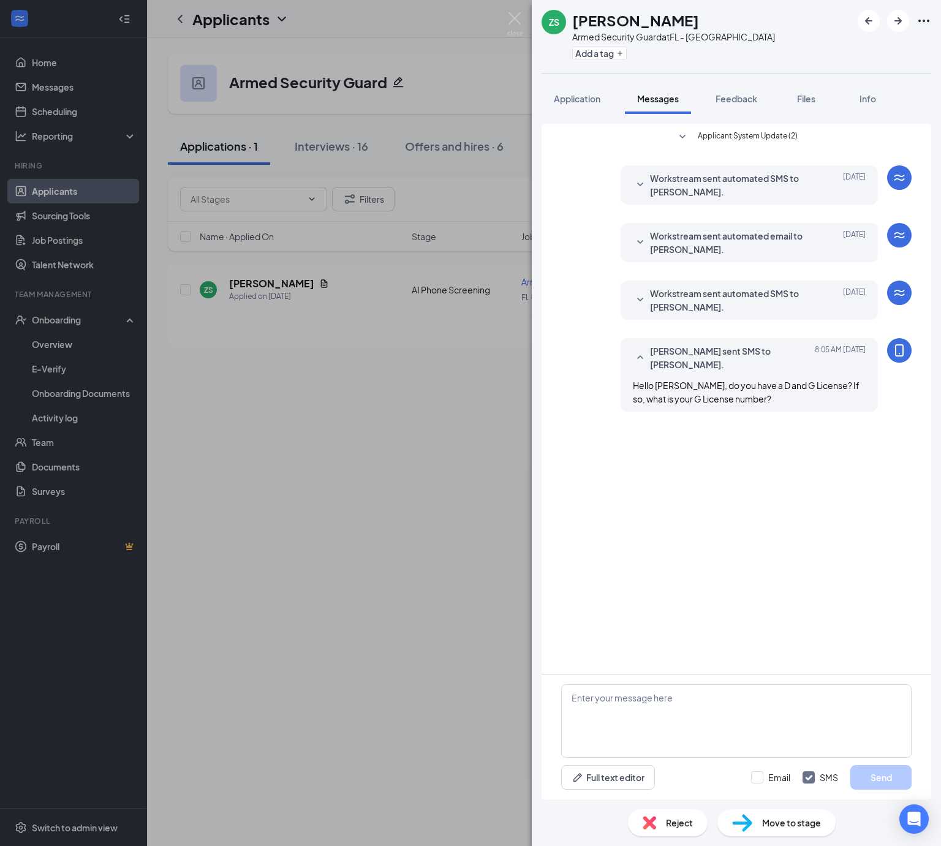
click at [496, 13] on div "ZS [PERSON_NAME] Armed Security Guard at [GEOGRAPHIC_DATA] - Nassau Add a tag A…" at bounding box center [470, 423] width 941 height 846
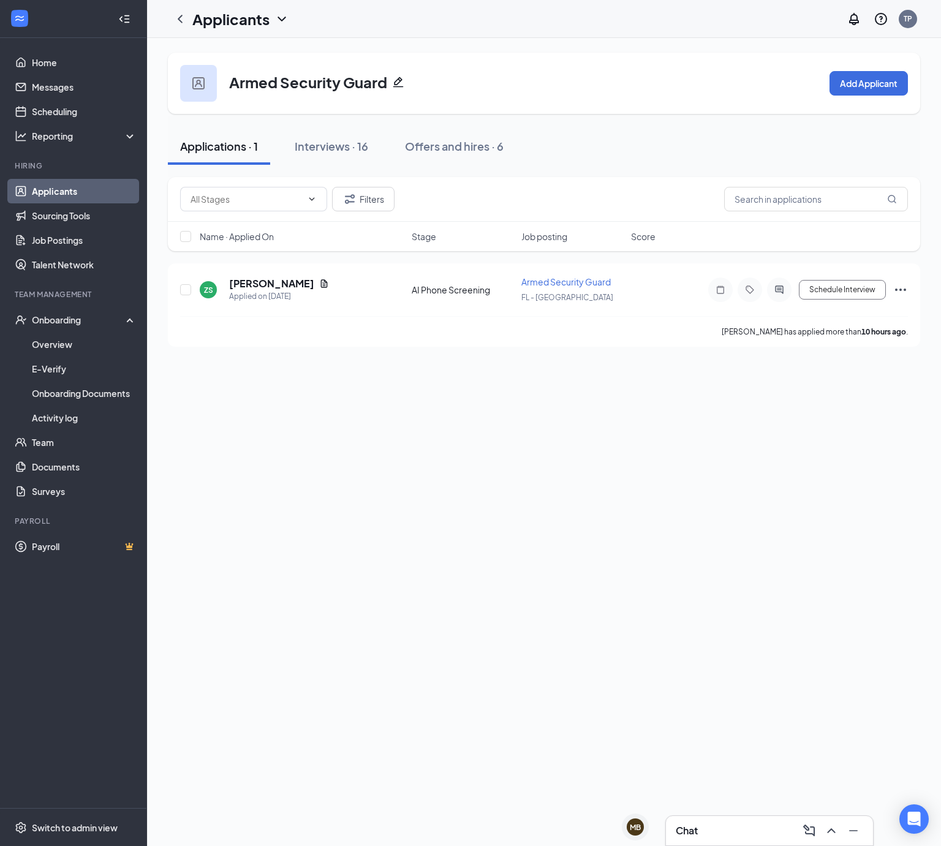
click at [66, 192] on link "Applicants" at bounding box center [84, 191] width 105 height 25
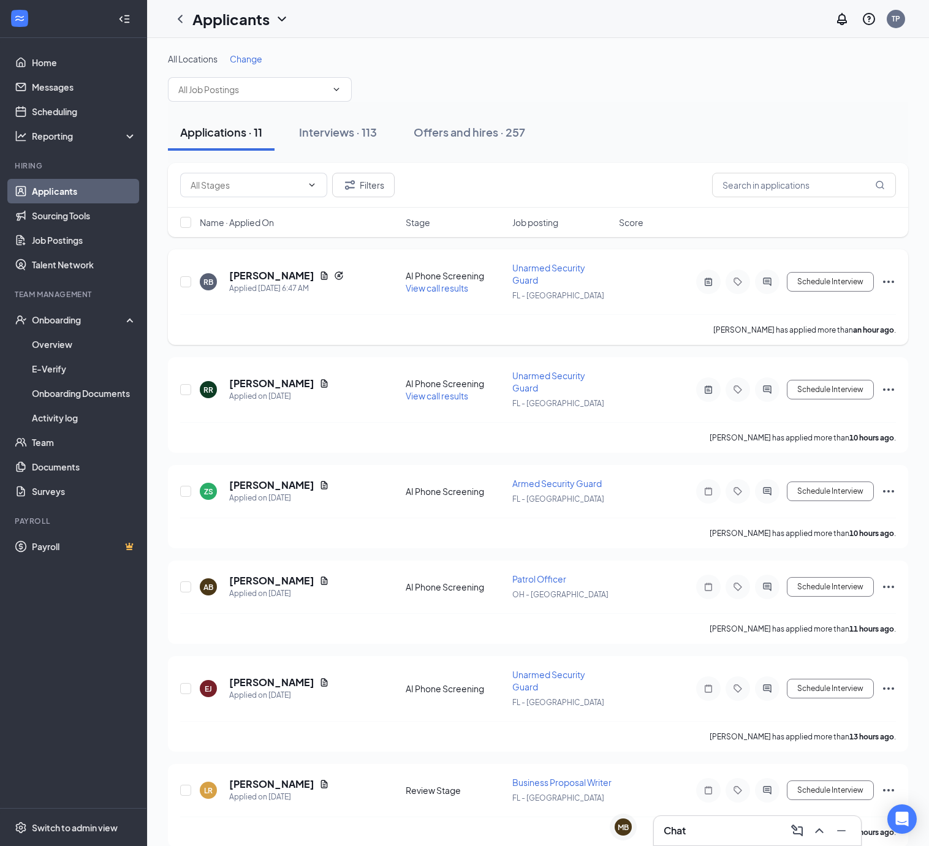
click at [555, 268] on span "Unarmed Security Guard" at bounding box center [548, 273] width 73 height 23
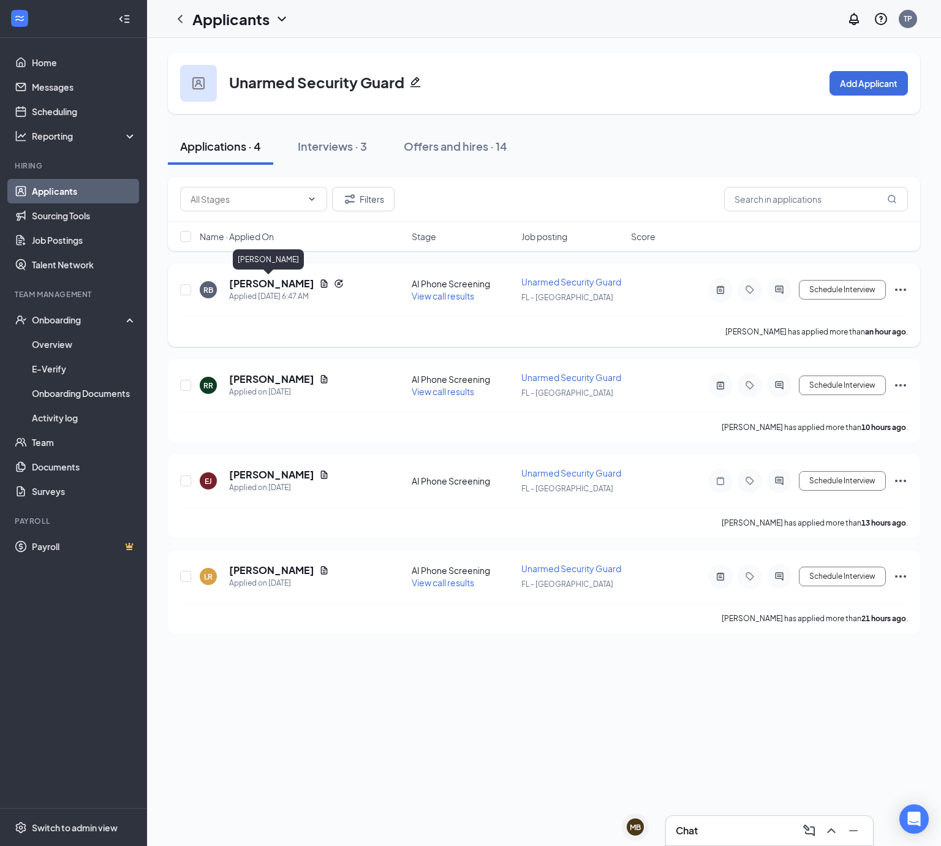
click at [266, 282] on h5 "[PERSON_NAME]" at bounding box center [271, 283] width 85 height 13
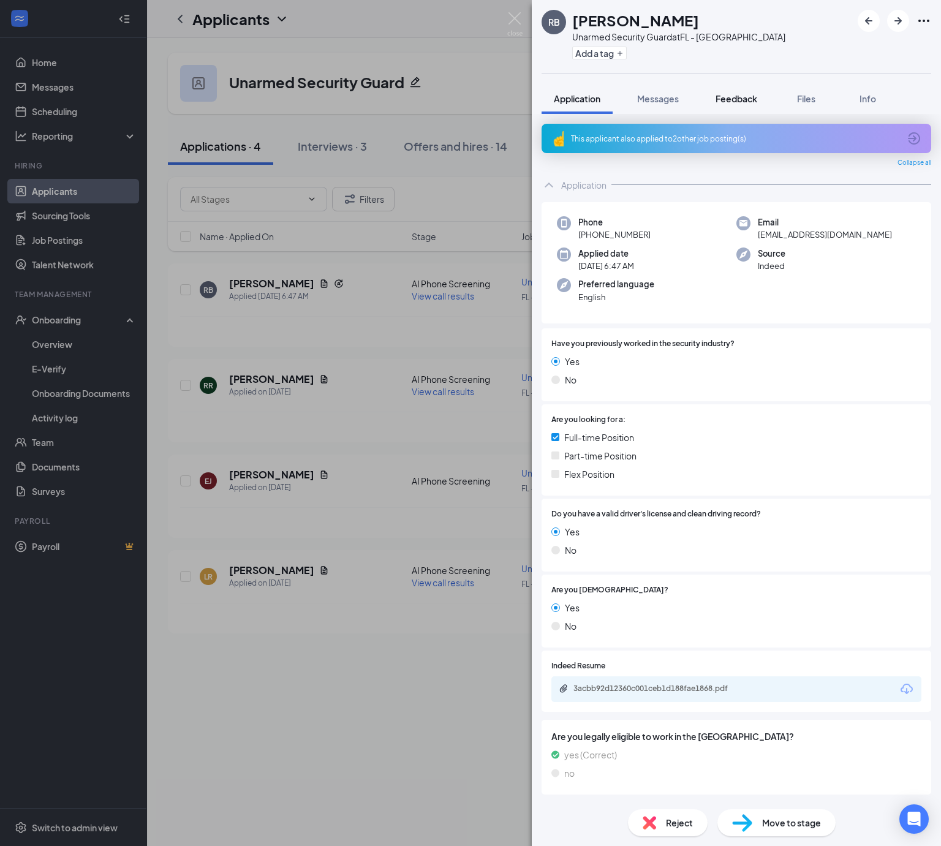
click at [751, 99] on span "Feedback" at bounding box center [737, 98] width 42 height 11
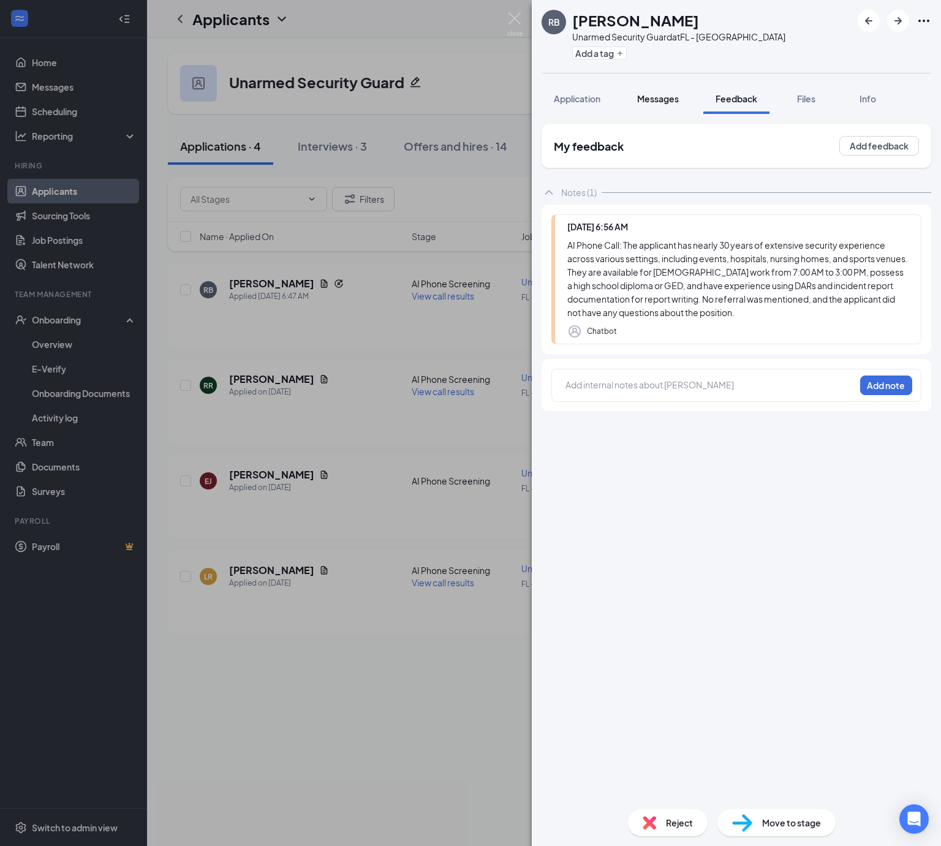
click at [675, 101] on span "Messages" at bounding box center [658, 98] width 42 height 11
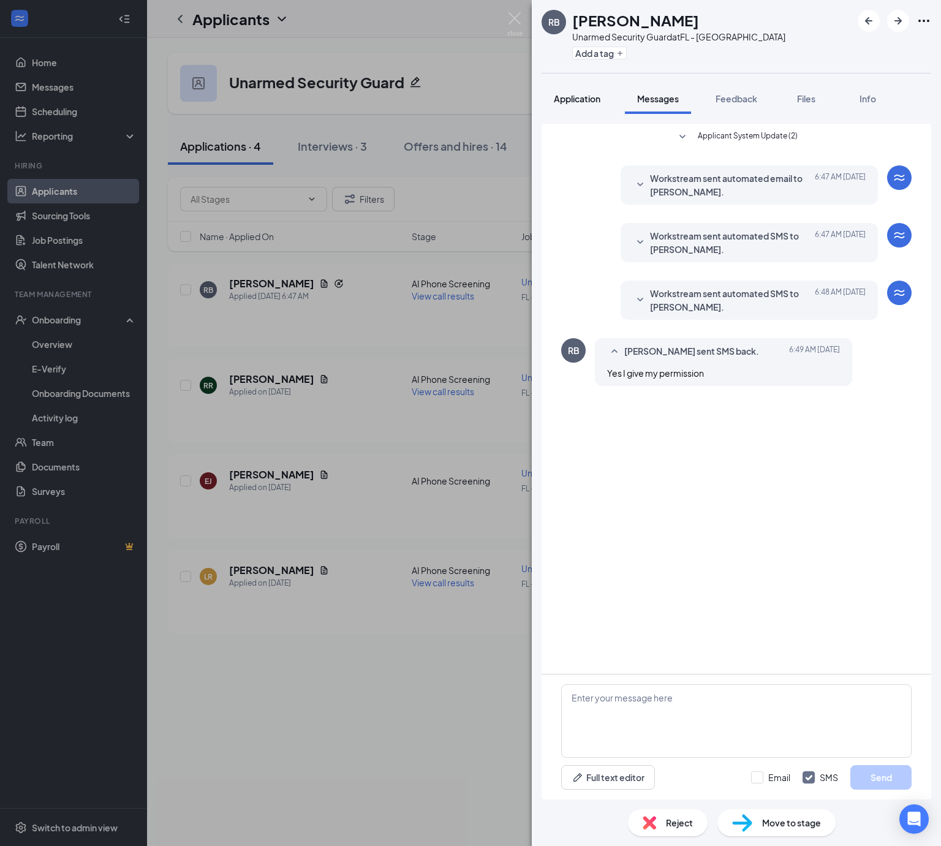
click at [596, 97] on span "Application" at bounding box center [577, 98] width 47 height 11
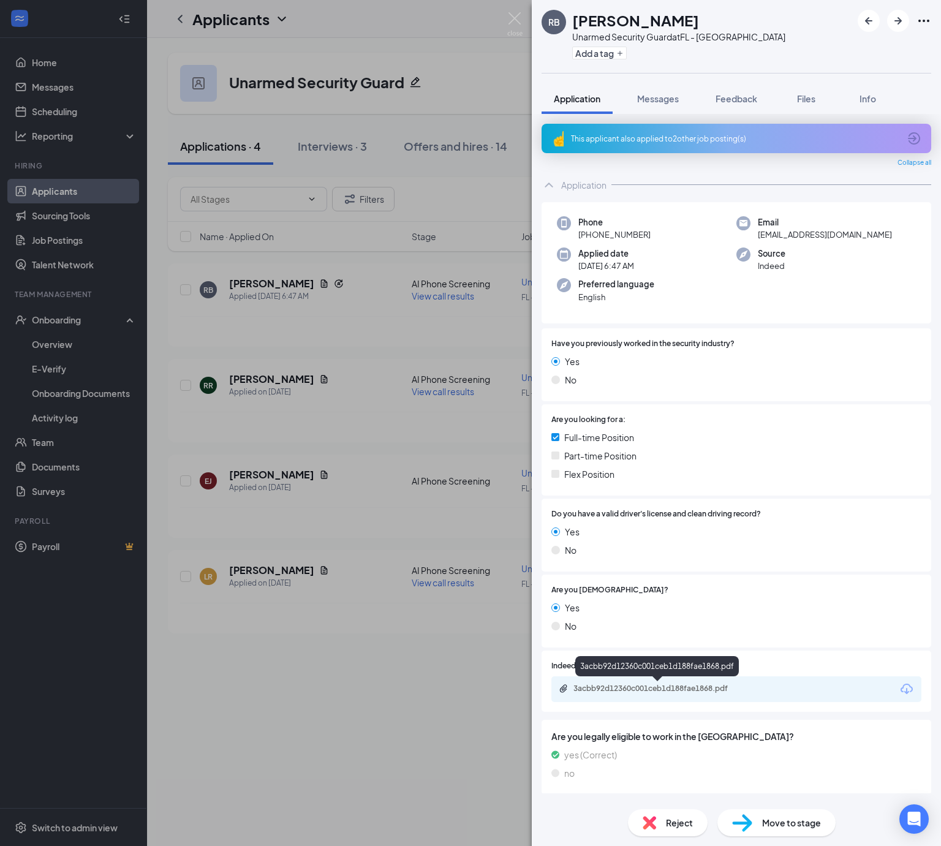
click at [702, 689] on div "3acbb92d12360c001ceb1d188fae1868.pdf" at bounding box center [660, 689] width 172 height 10
click at [761, 104] on button "Feedback" at bounding box center [737, 98] width 66 height 31
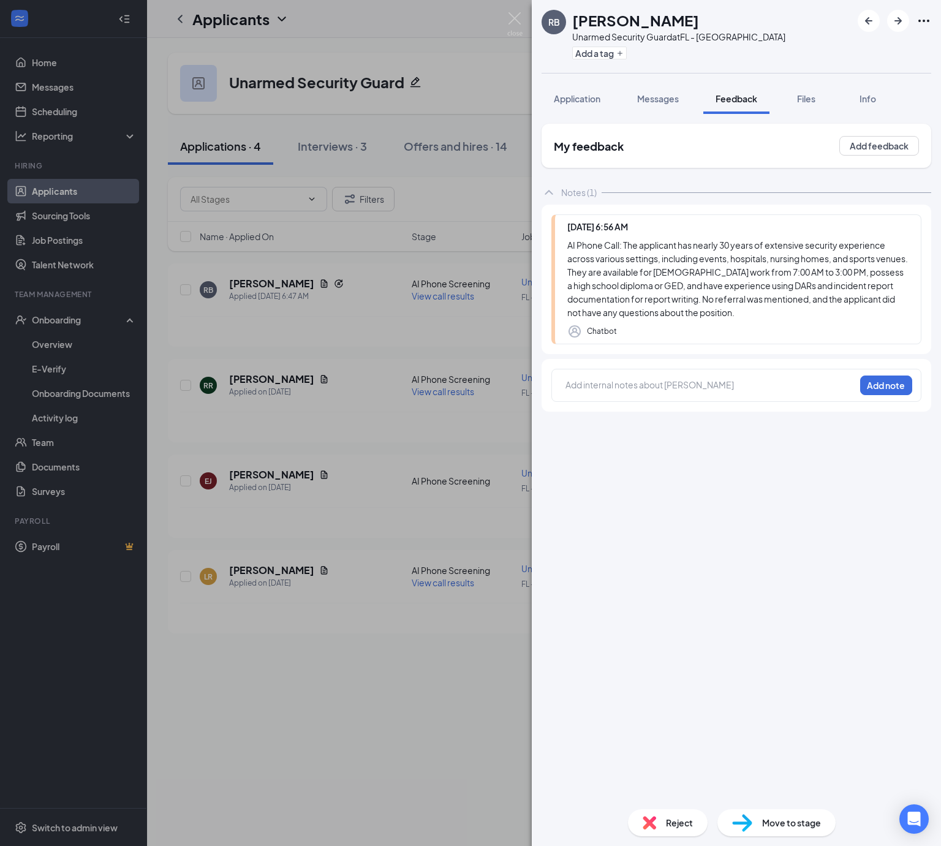
click at [653, 387] on div at bounding box center [710, 385] width 289 height 13
paste div
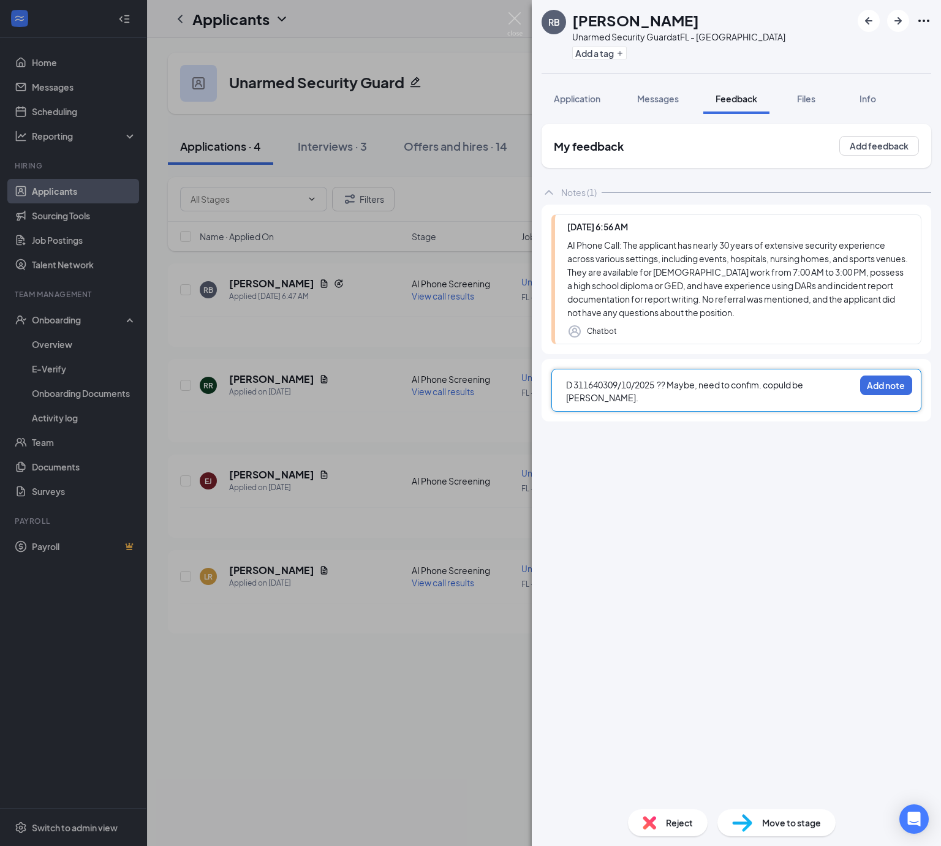
click at [778, 385] on span "D 311640309/10/2025 ?? Maybe, need to confim. copuld be [PERSON_NAME]." at bounding box center [685, 391] width 238 height 24
drag, startPoint x: 786, startPoint y: 386, endPoint x: 822, endPoint y: 479, distance: 99.4
click at [787, 388] on span "D 311640309/10/2025 ?? Maybe, need to confim. copuld be [PERSON_NAME]." at bounding box center [685, 391] width 238 height 24
click at [897, 387] on button "Add note" at bounding box center [886, 386] width 52 height 20
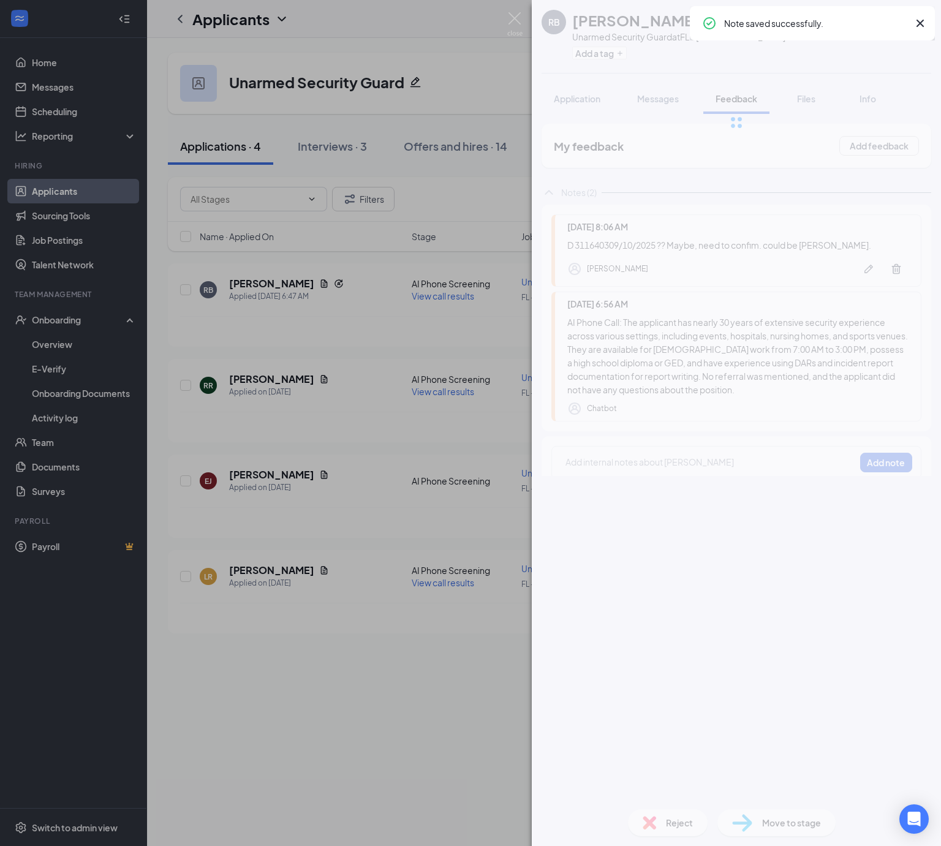
click at [796, 820] on div "RB [PERSON_NAME] Unarmed Security Guard at [GEOGRAPHIC_DATA] - [GEOGRAPHIC_DATA…" at bounding box center [736, 423] width 409 height 846
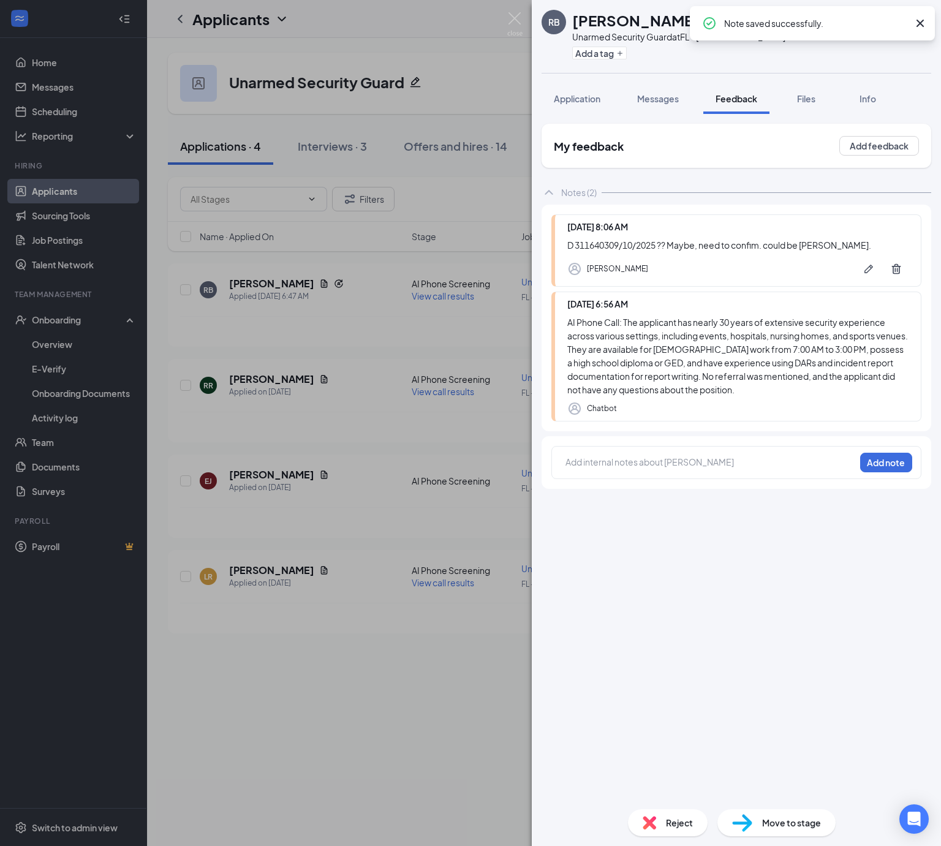
click at [795, 819] on span "Move to stage" at bounding box center [791, 822] width 59 height 13
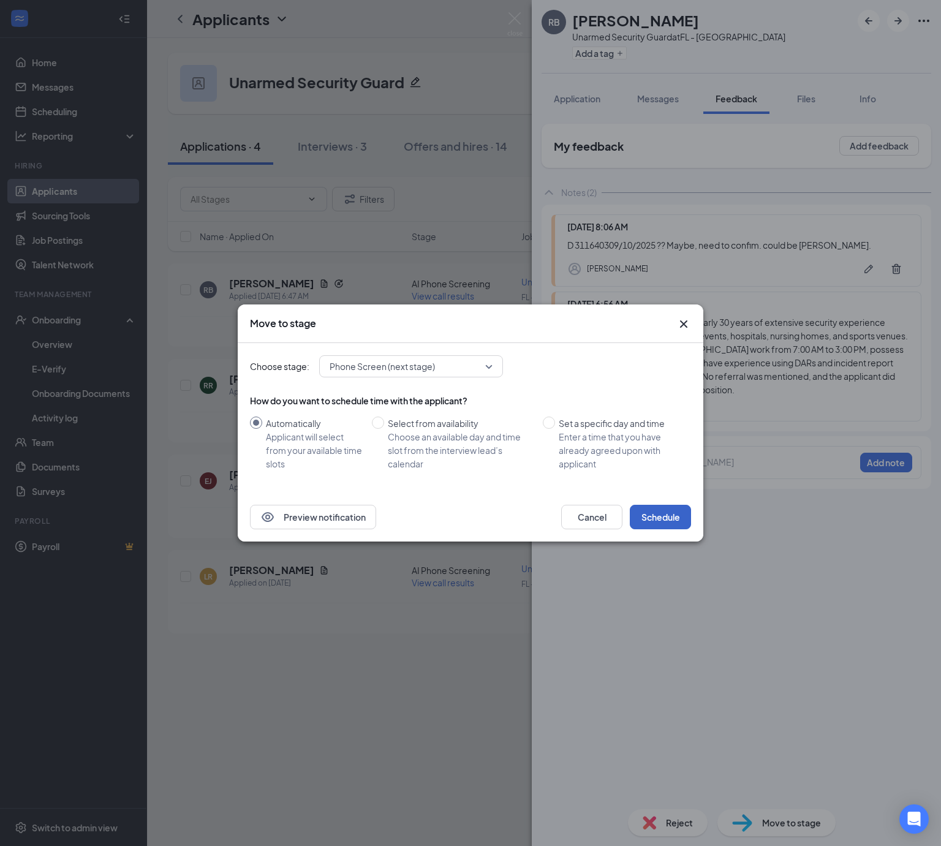
click at [669, 516] on button "Schedule" at bounding box center [660, 517] width 61 height 25
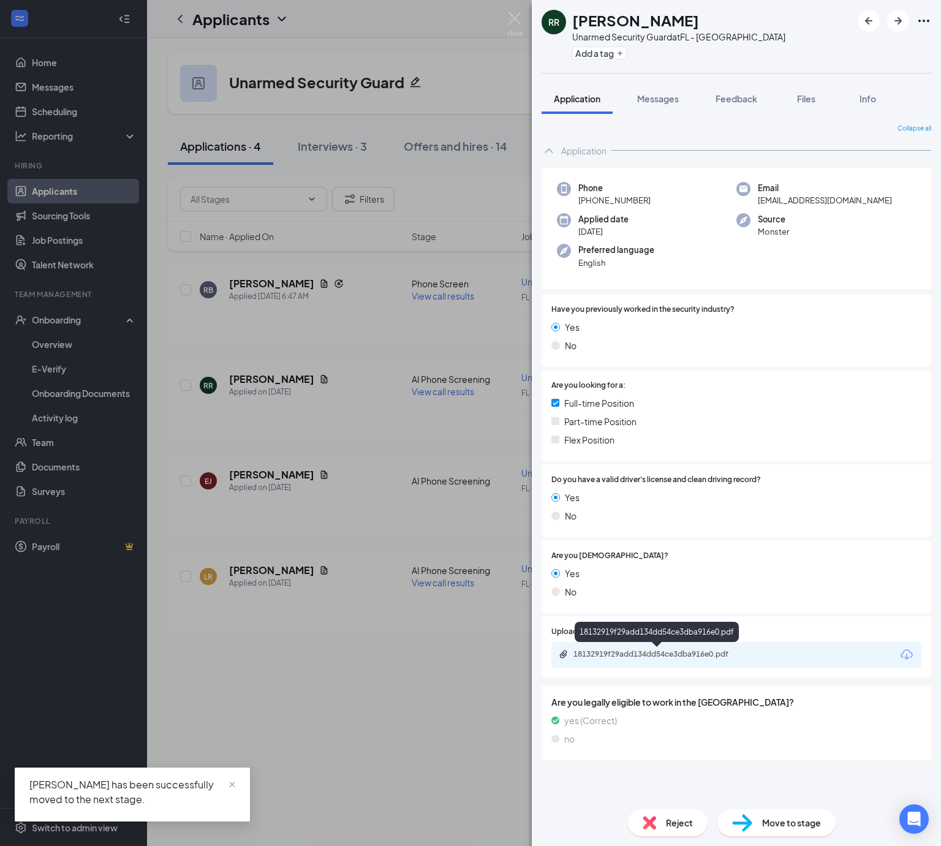
click at [670, 658] on div "18132919f29add134dd54ce3dba916e0.pdf" at bounding box center [660, 655] width 172 height 10
